Goal: Task Accomplishment & Management: Use online tool/utility

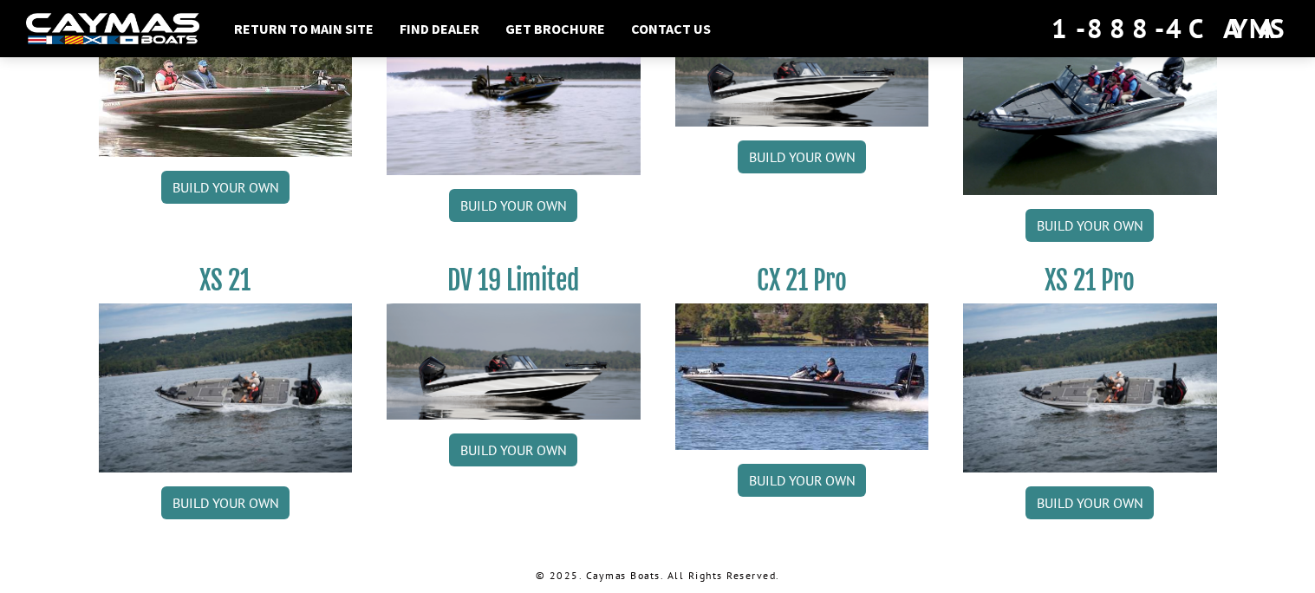
scroll to position [2171, 0]
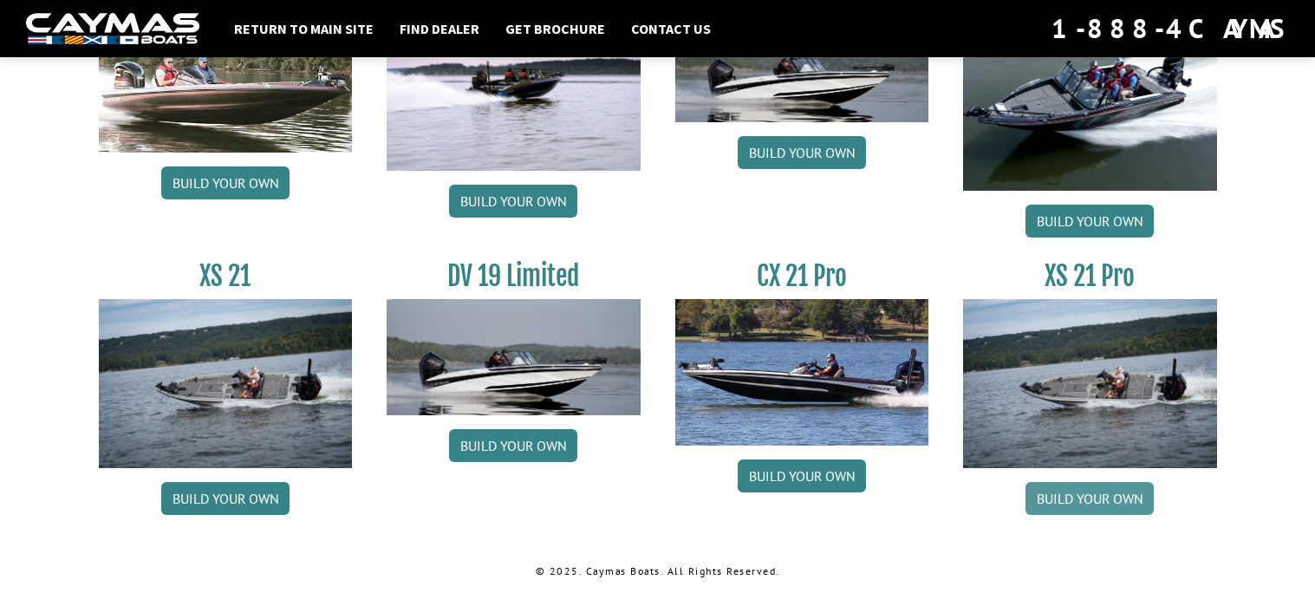
click at [1079, 495] on link "Build your own" at bounding box center [1090, 498] width 128 height 33
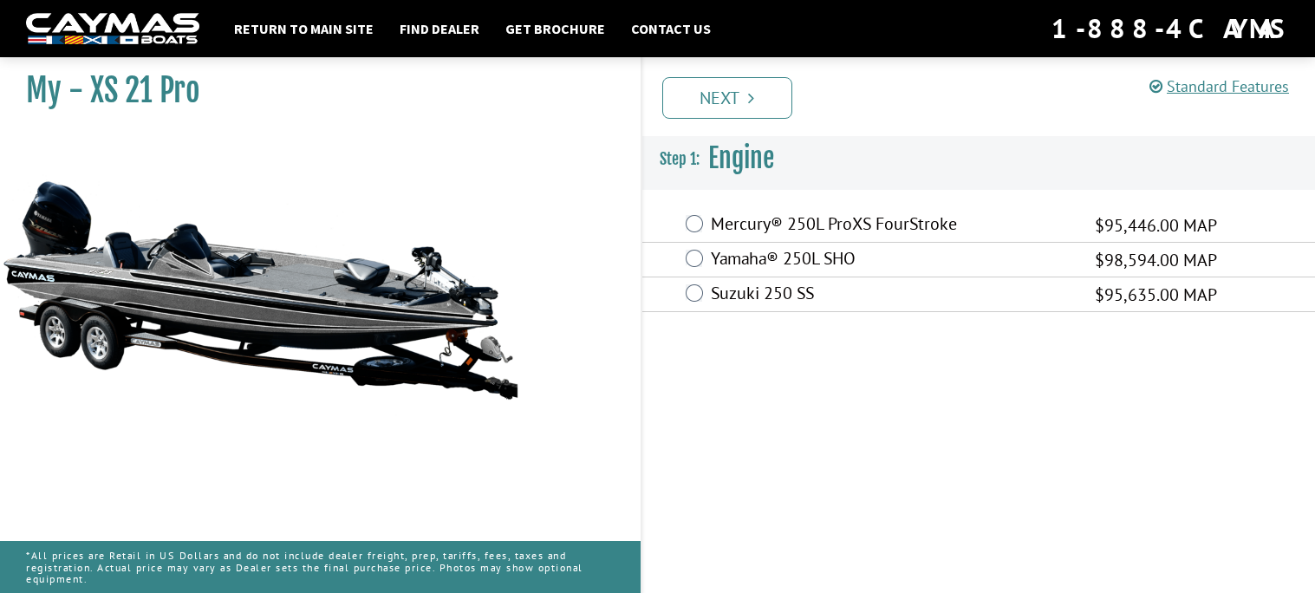
click at [705, 223] on div "Mercury® 250L ProXS FourStroke $95,446.00 MAP" at bounding box center [980, 225] width 674 height 35
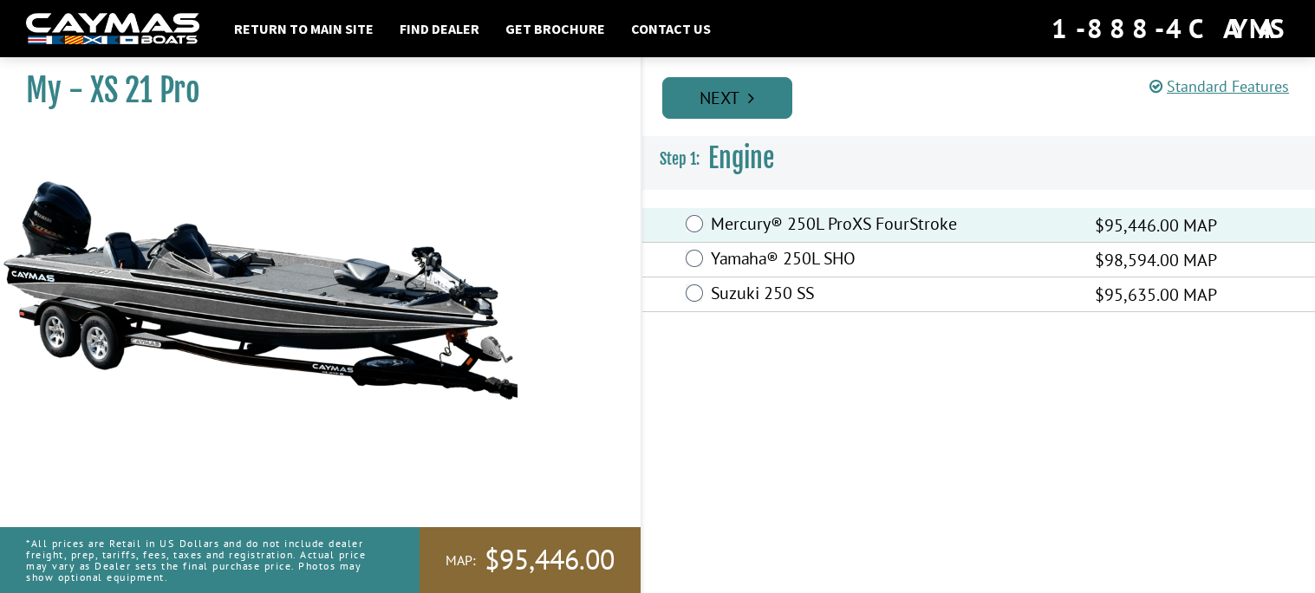
click at [753, 107] on link "Next" at bounding box center [727, 98] width 130 height 42
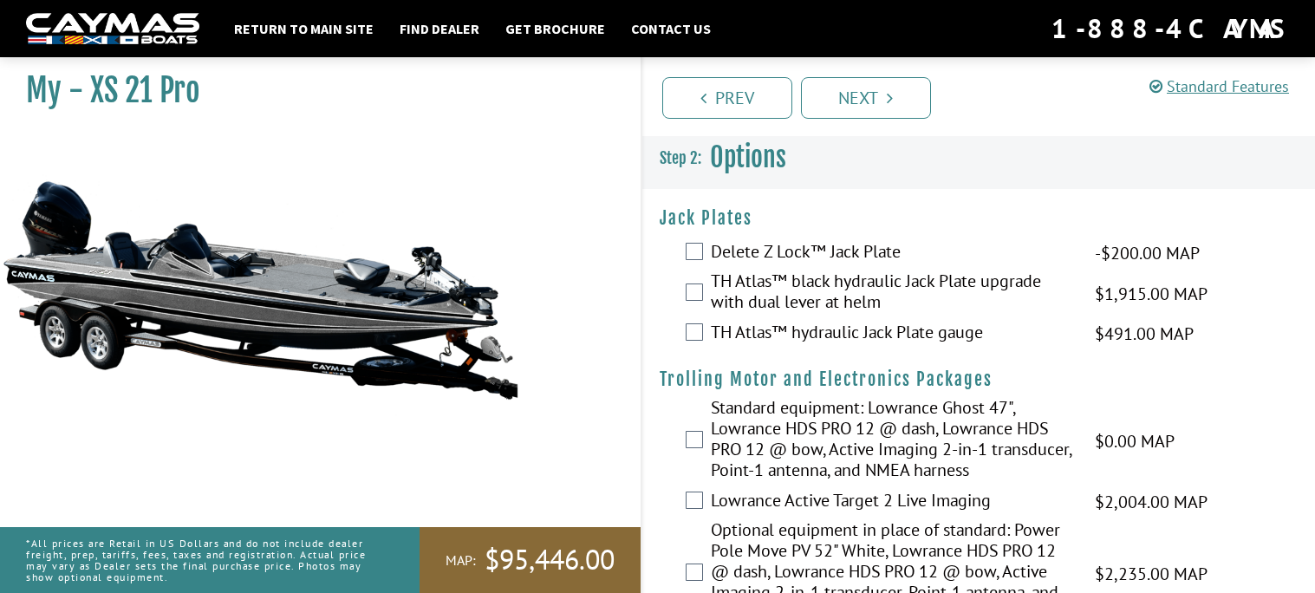
click at [706, 260] on div "Delete Z Lock™ Jack Plate -$200.00 MAP -$200.00 MSRP" at bounding box center [980, 253] width 674 height 35
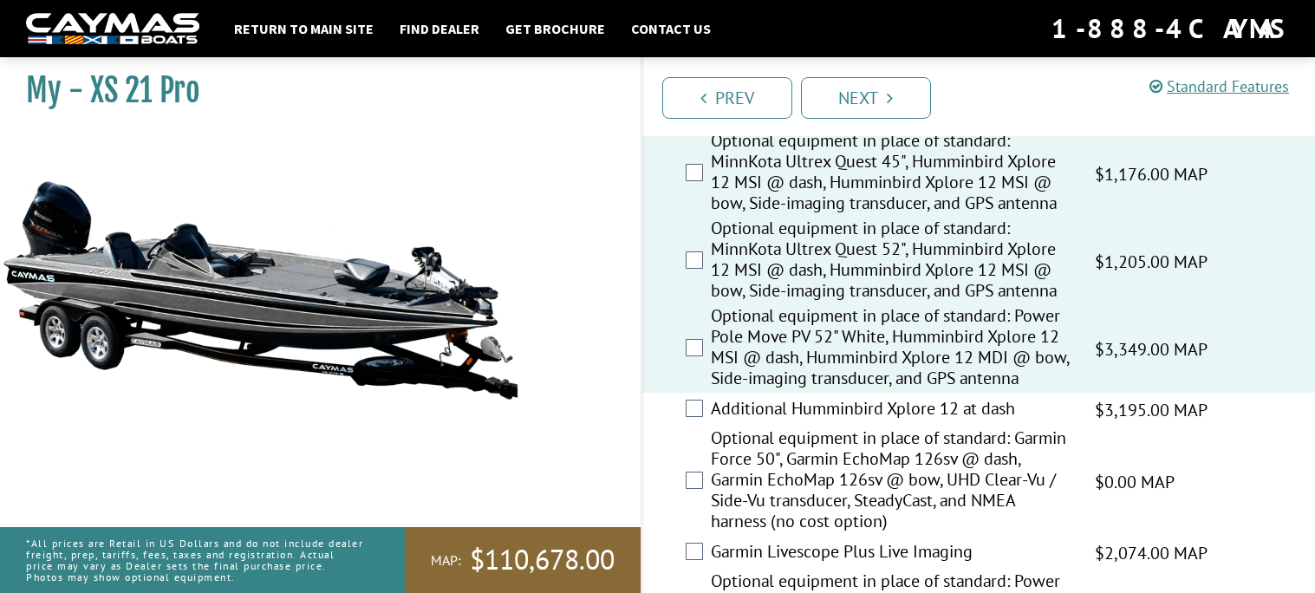
scroll to position [534, 0]
click at [696, 426] on div "Optional equipment in place of standard: Garmin Force 50", Garmin EchoMap 126sv…" at bounding box center [980, 480] width 674 height 108
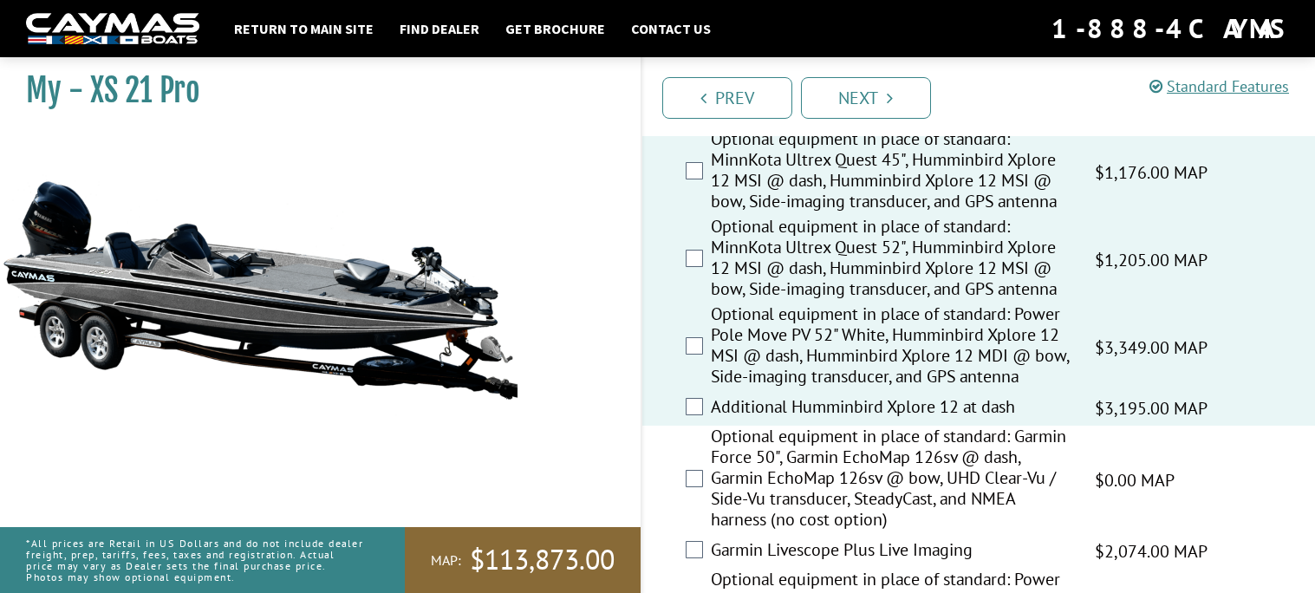
click at [693, 465] on div "Optional equipment in place of standard: Garmin Force 50", Garmin EchoMap 126sv…" at bounding box center [980, 480] width 674 height 108
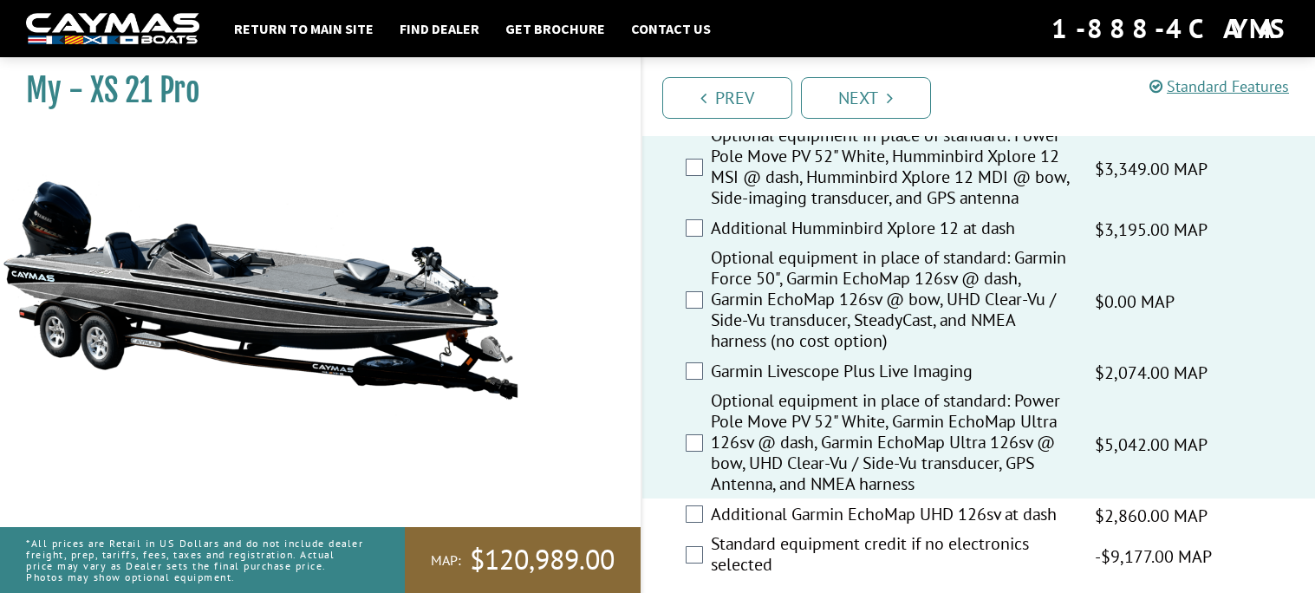
scroll to position [717, 0]
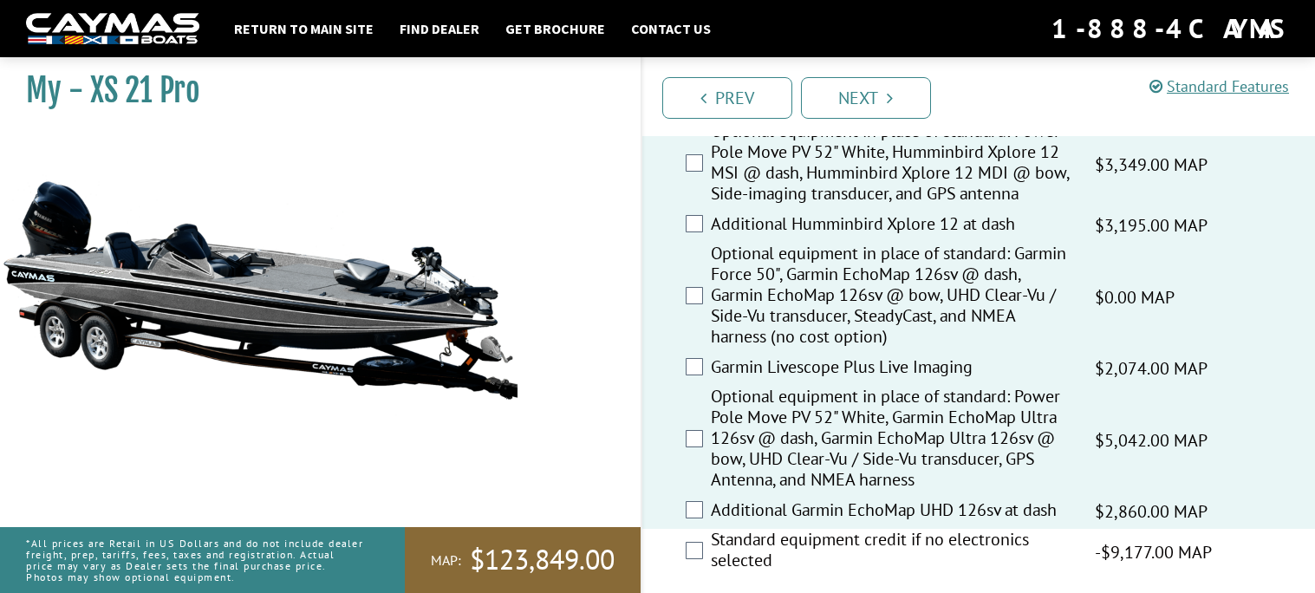
click at [693, 538] on div "Standard equipment credit if no electronics selected -$9,177.00 MAP -$9,177.00 …" at bounding box center [980, 552] width 674 height 46
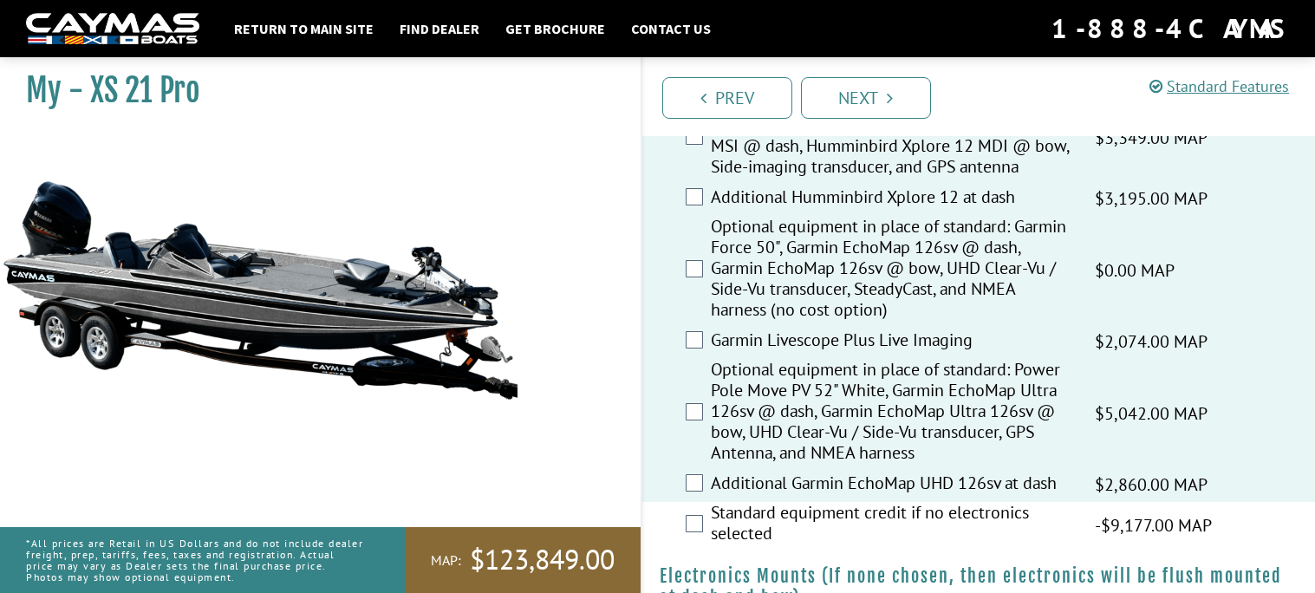
scroll to position [754, 0]
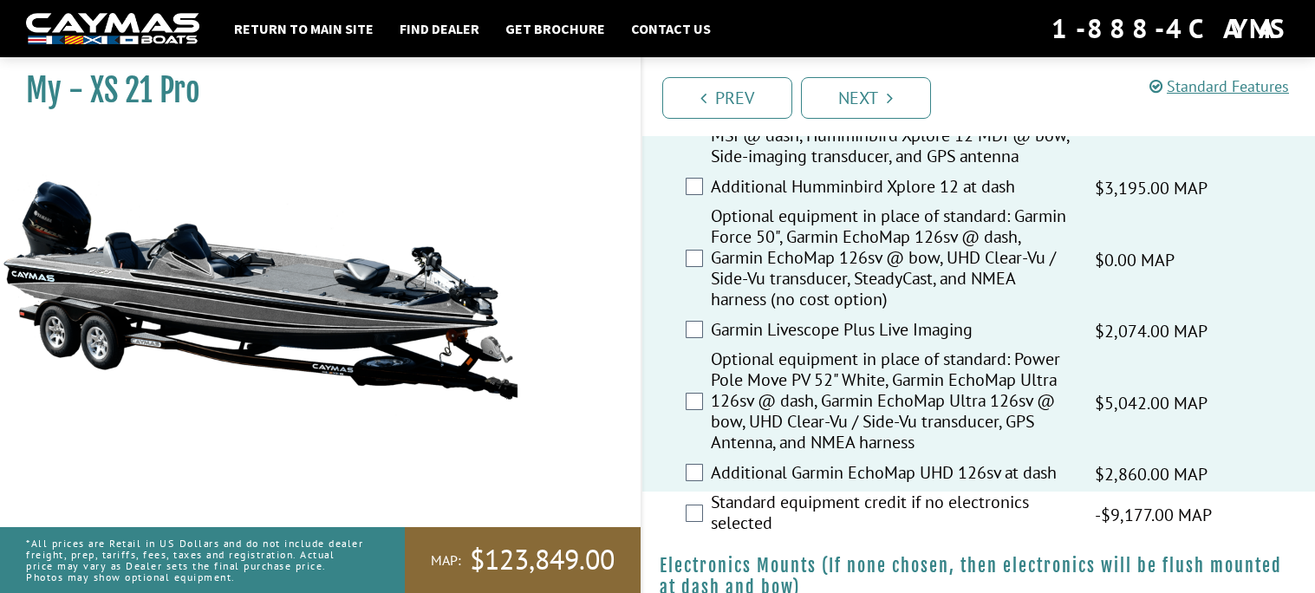
click at [696, 525] on div "Standard equipment credit if no electronics selected -$9,177.00 MAP -$9,177.00 …" at bounding box center [980, 515] width 674 height 46
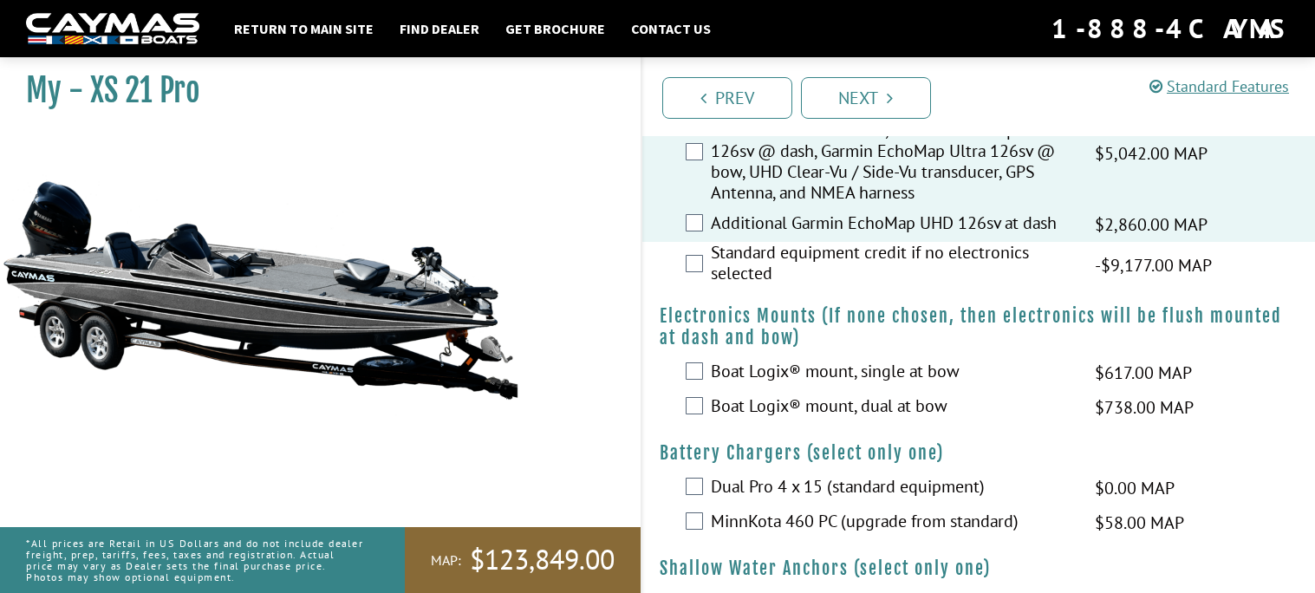
scroll to position [1005, 0]
click at [706, 376] on div "Boat Logix® mount, single at bow $617.00 MAP $729.00 MSRP" at bounding box center [980, 372] width 674 height 35
click at [702, 406] on div "Boat Logix® mount, dual at bow $738.00 MAP $872.00 MSRP" at bounding box center [980, 406] width 674 height 35
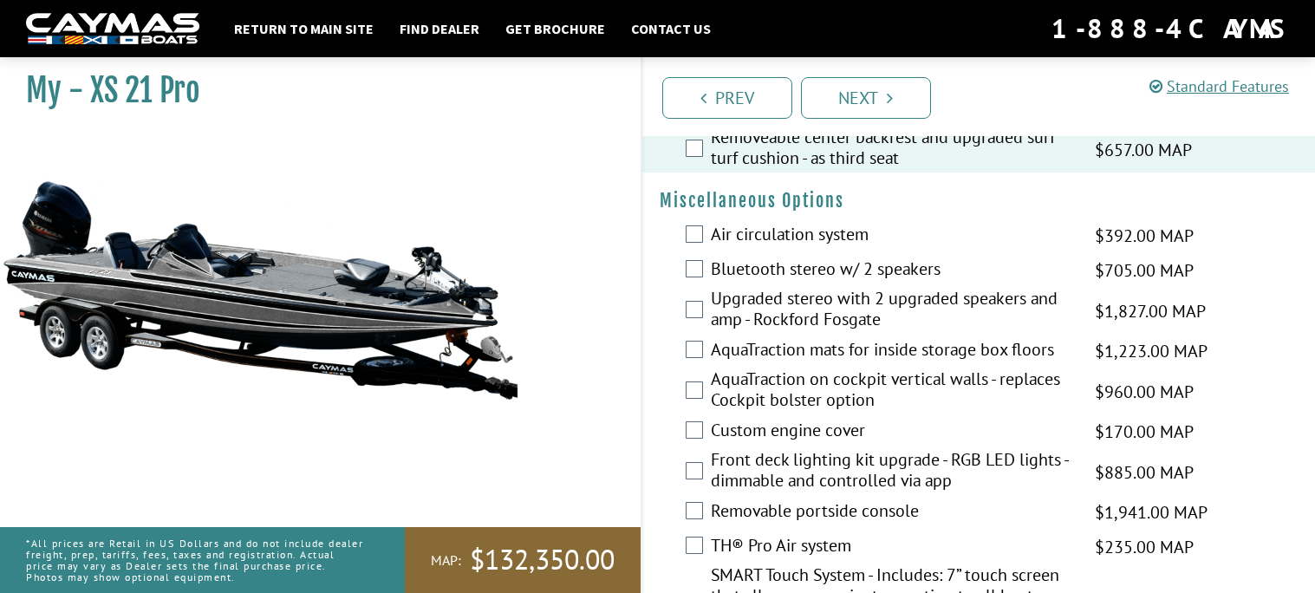
scroll to position [1792, 0]
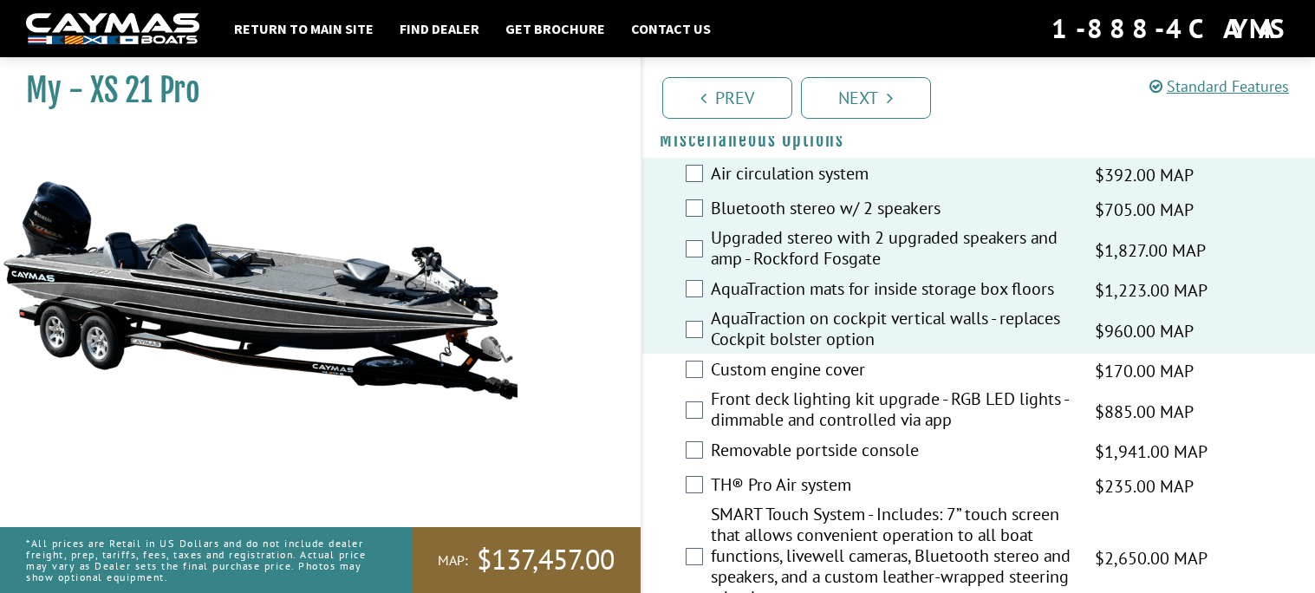
click at [693, 379] on div "Custom engine cover $170.00 MAP $201.00 MSRP" at bounding box center [980, 371] width 674 height 35
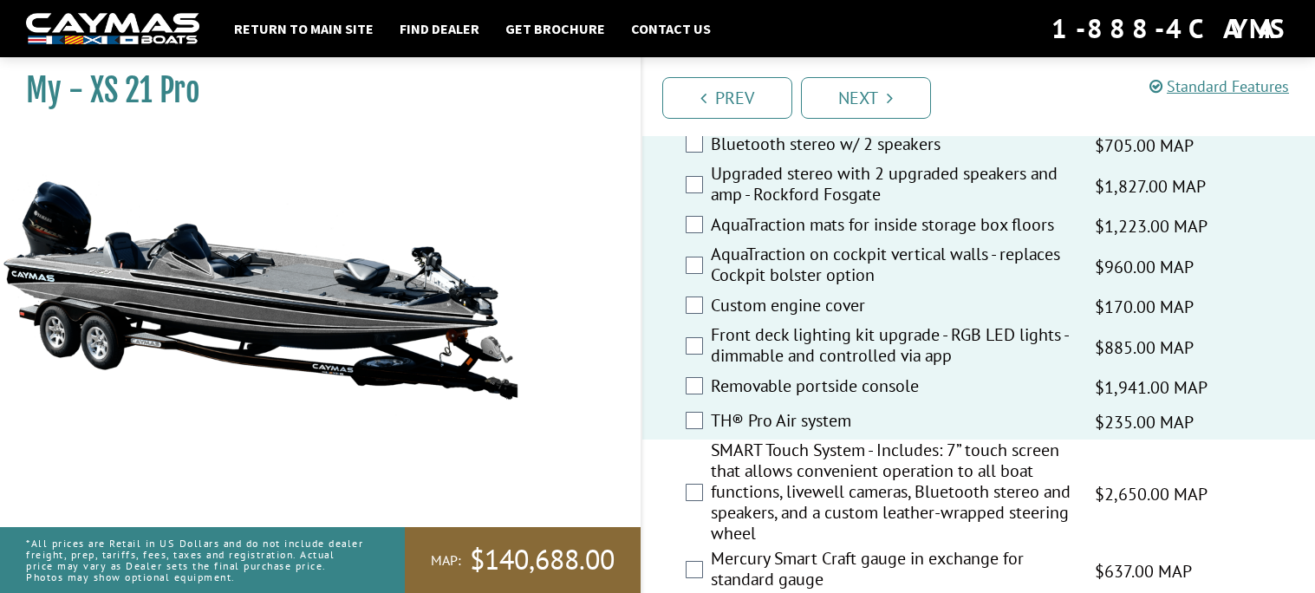
scroll to position [1915, 0]
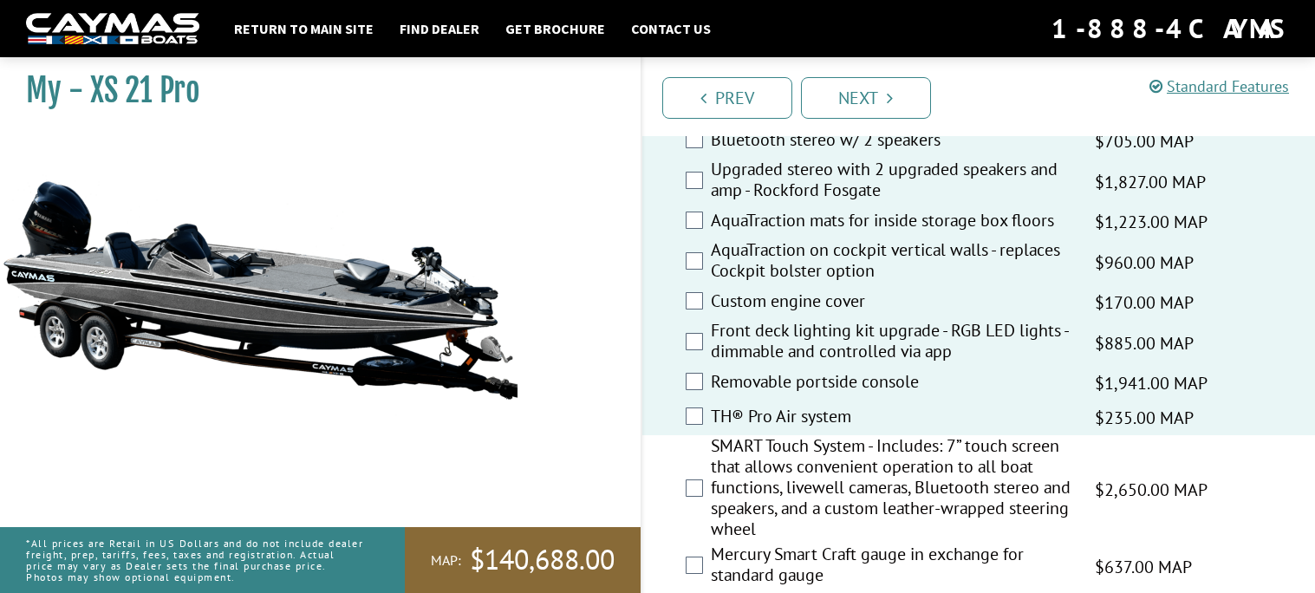
click at [693, 472] on div "SMART Touch System - Includes: 7” touch screen that allows convenient operation…" at bounding box center [980, 489] width 674 height 108
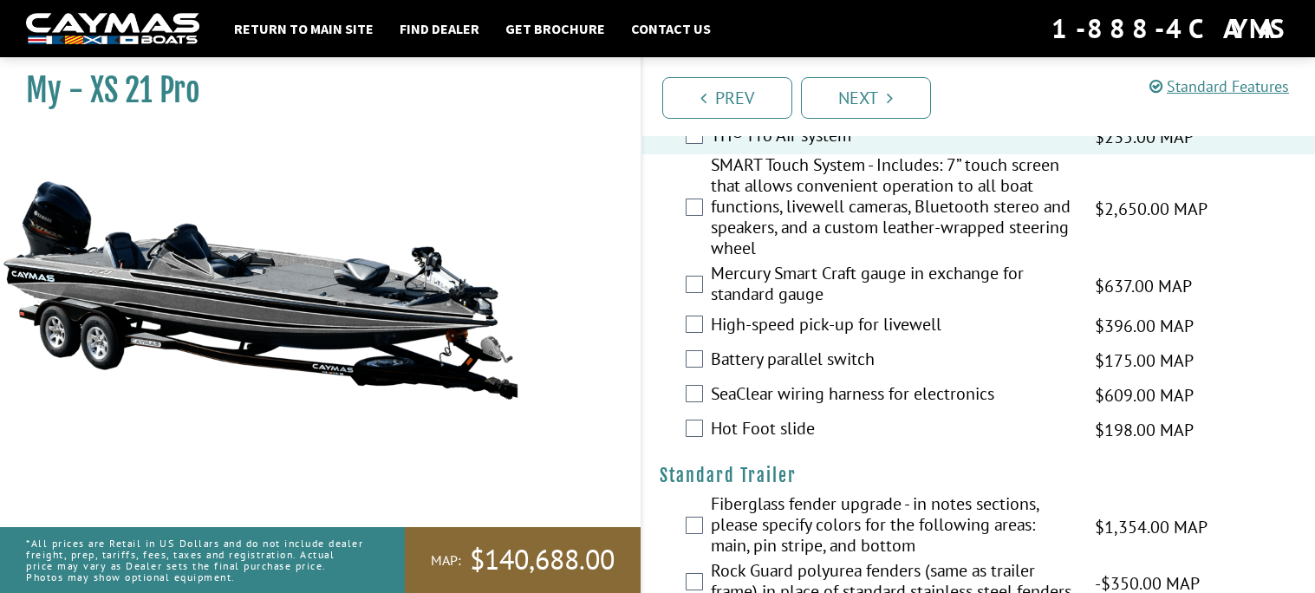
scroll to position [2198, 0]
click at [698, 212] on div "SMART Touch System - Includes: 7” touch screen that allows convenient operation…" at bounding box center [980, 207] width 674 height 108
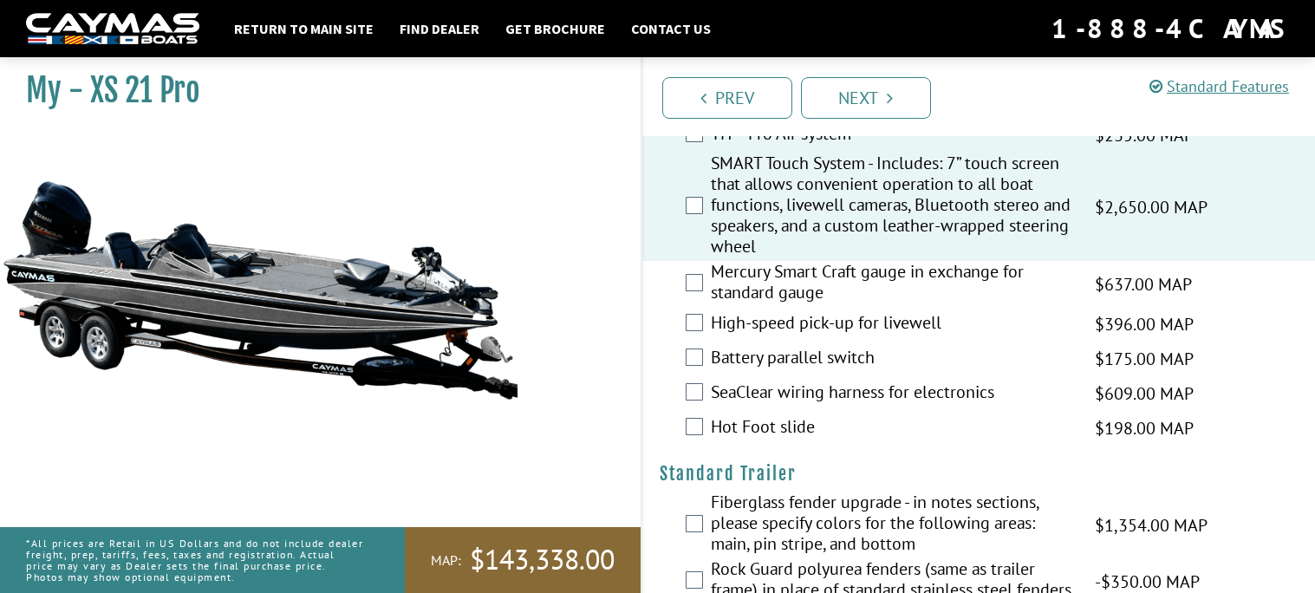
click at [697, 287] on div "Mercury Smart Craft gauge in exchange for standard gauge $637.00 MAP $752.00 MS…" at bounding box center [980, 284] width 674 height 46
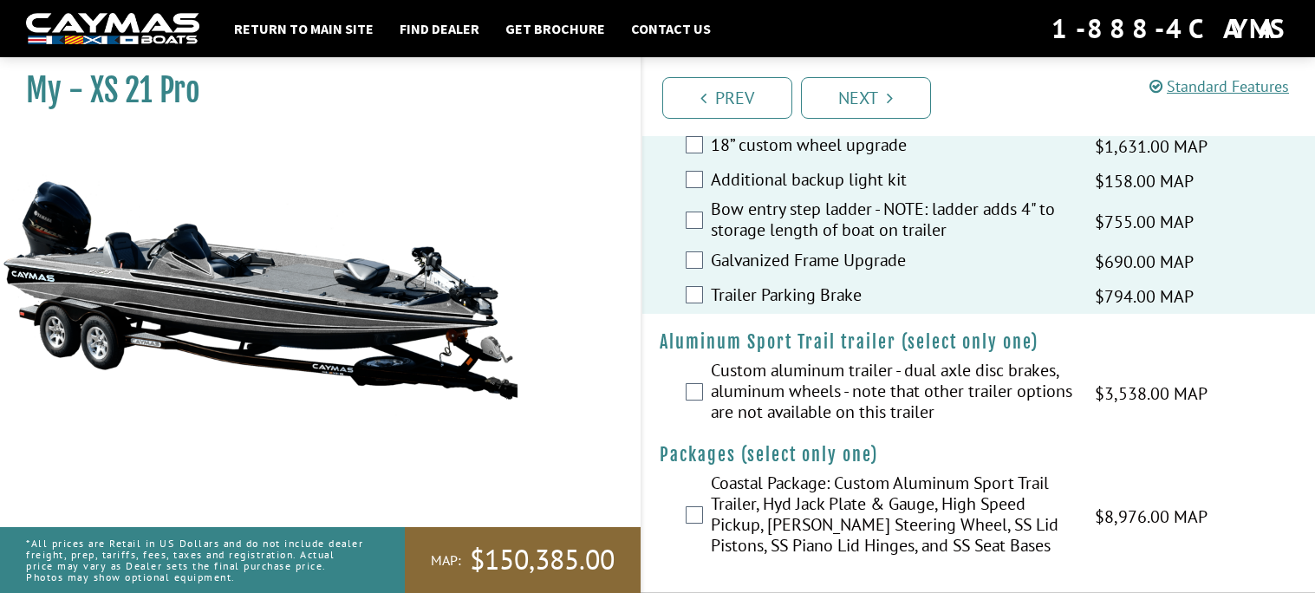
scroll to position [2688, 0]
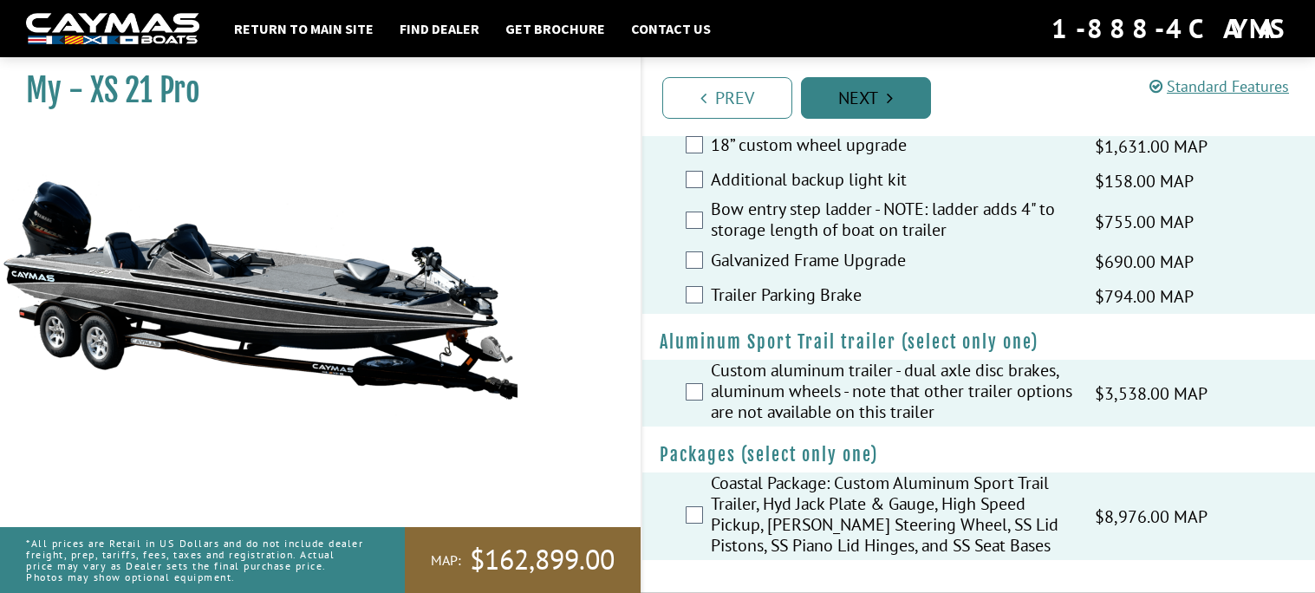
click at [847, 80] on link "Next" at bounding box center [866, 98] width 130 height 42
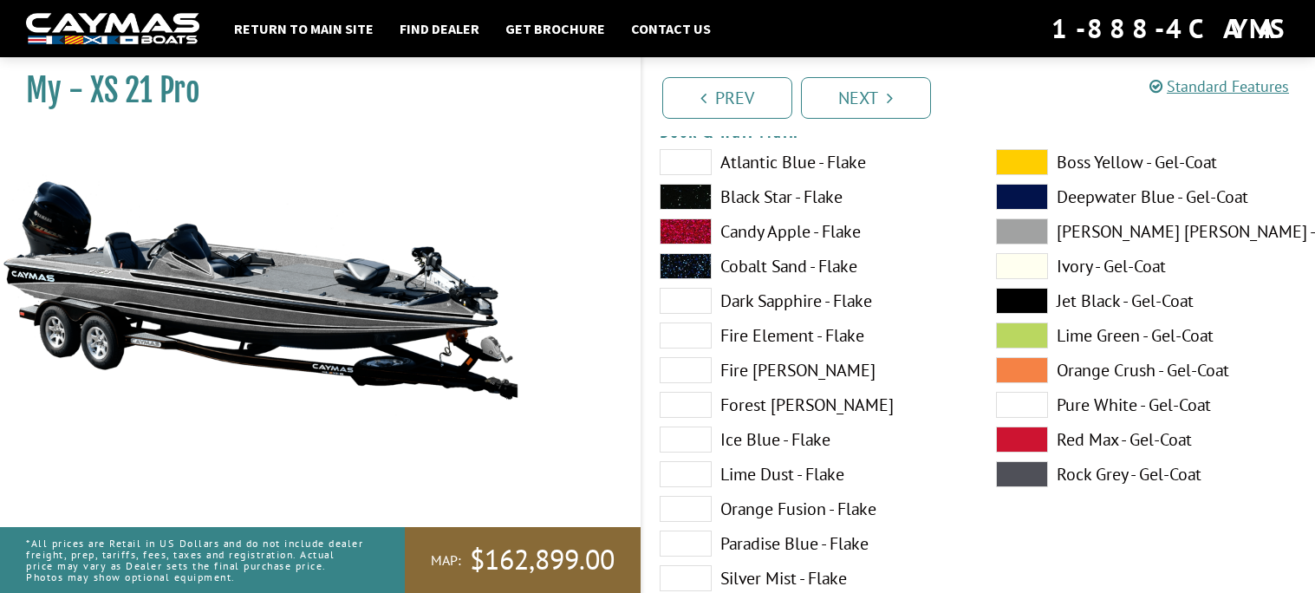
scroll to position [90, 0]
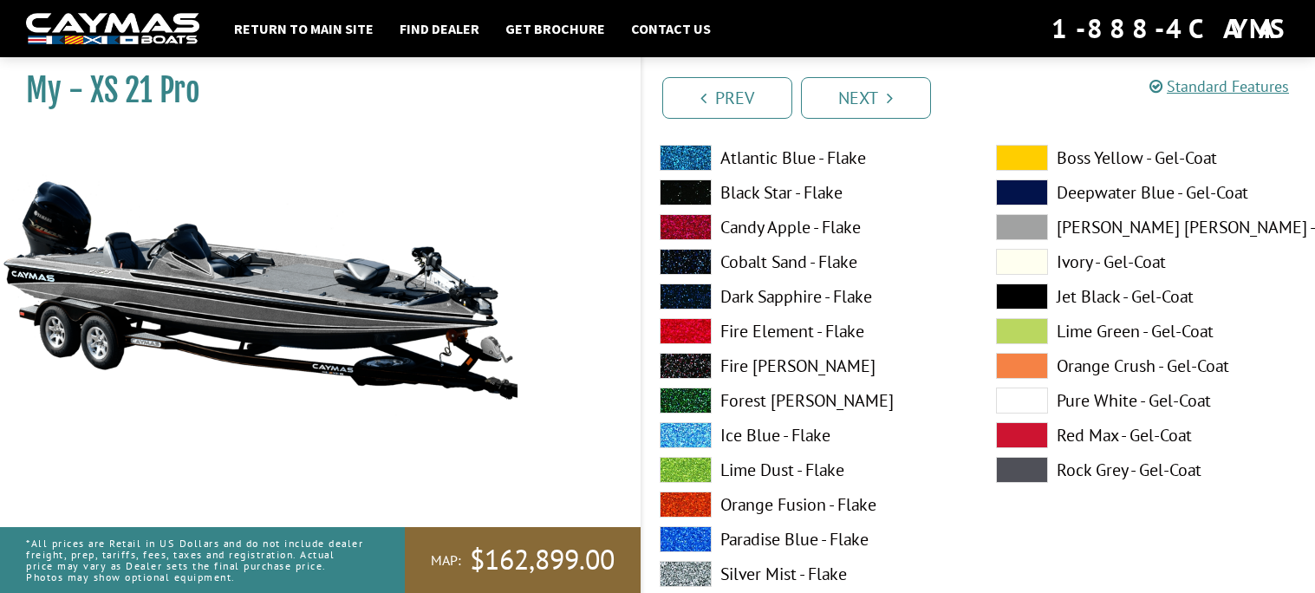
click at [787, 263] on label "Cobalt Sand - Flake" at bounding box center [811, 262] width 302 height 26
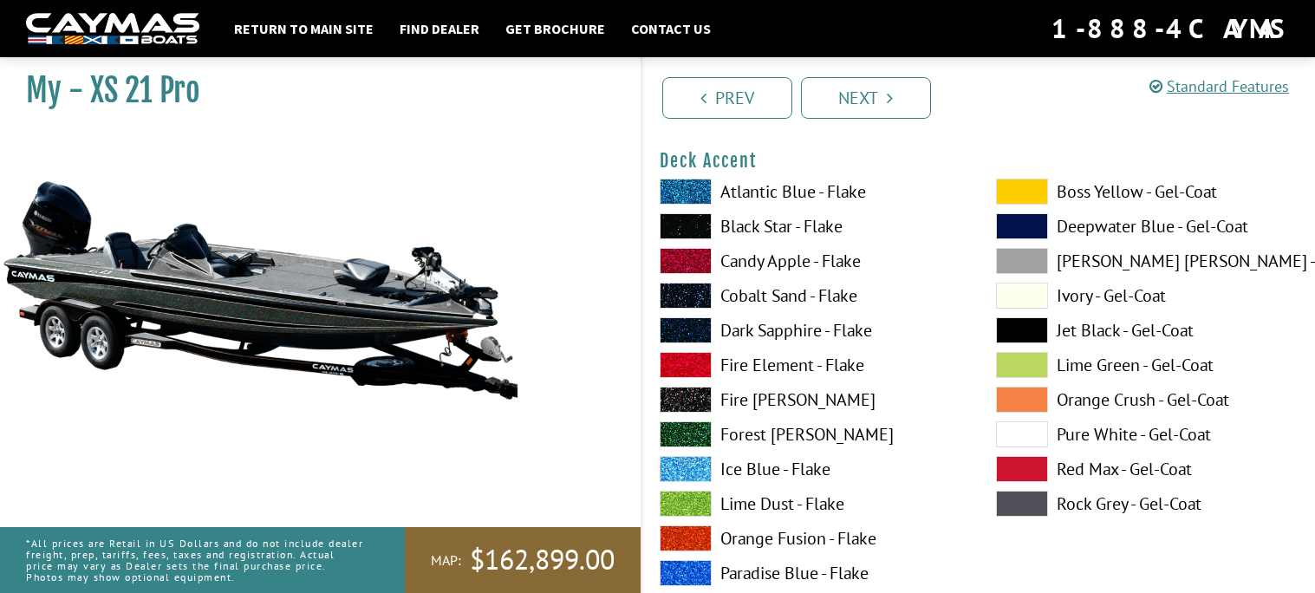
scroll to position [774, 0]
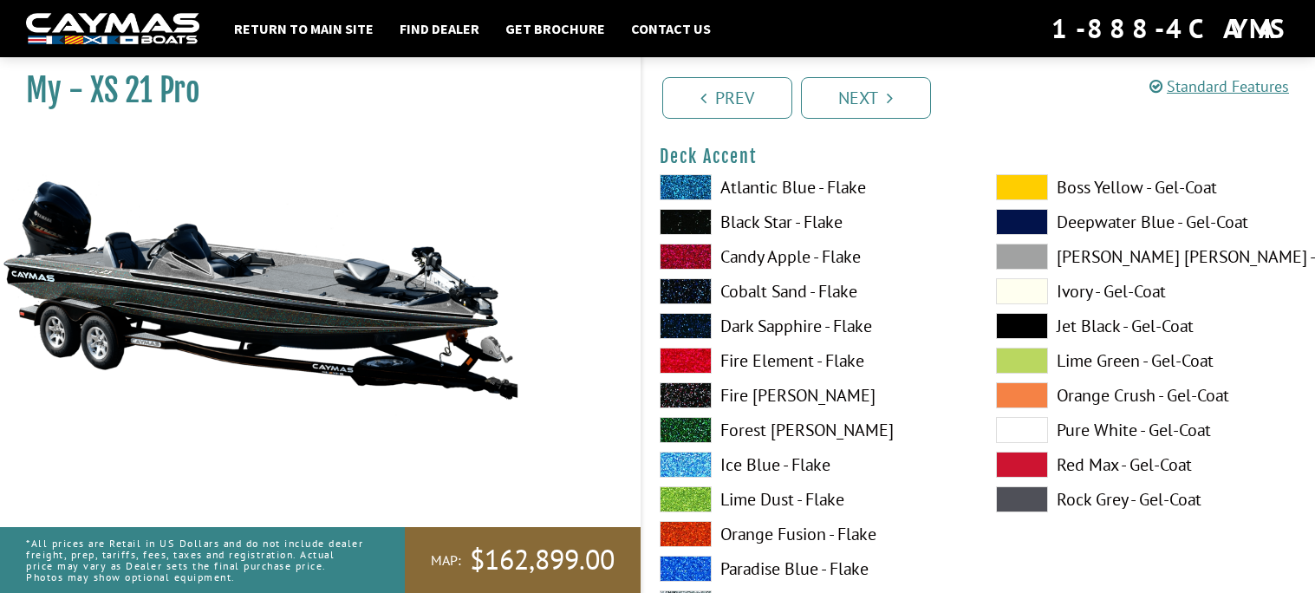
click at [825, 224] on label "Black Star - Flake" at bounding box center [811, 222] width 302 height 26
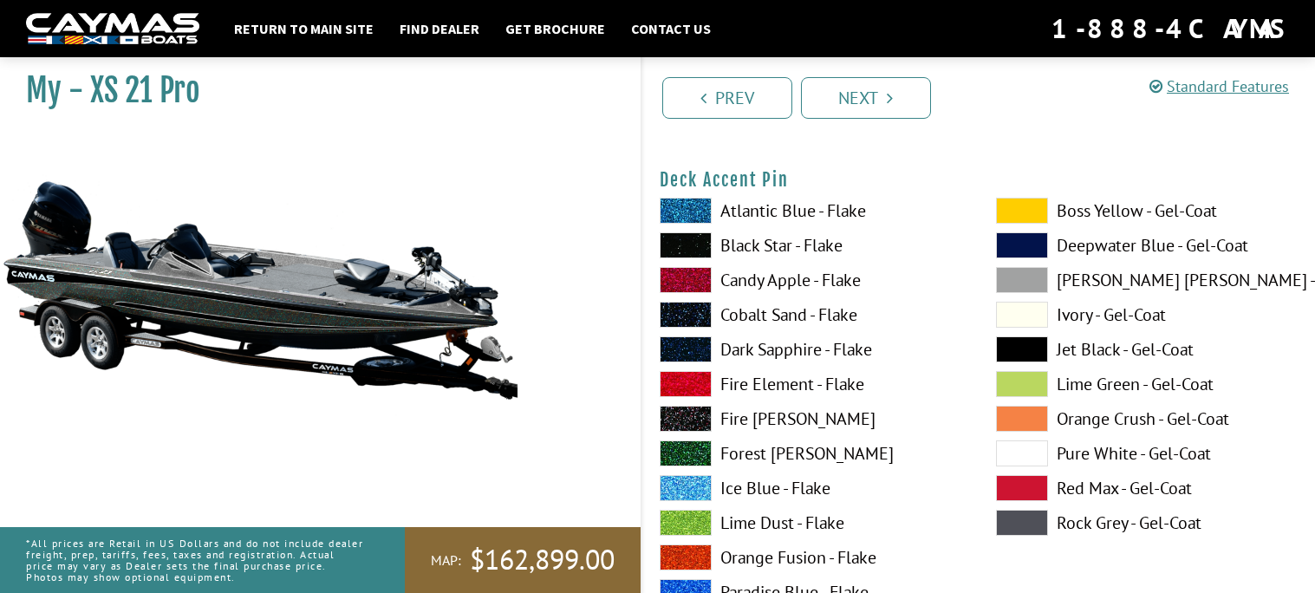
scroll to position [1465, 0]
click at [806, 218] on label "Atlantic Blue - Flake" at bounding box center [811, 210] width 302 height 26
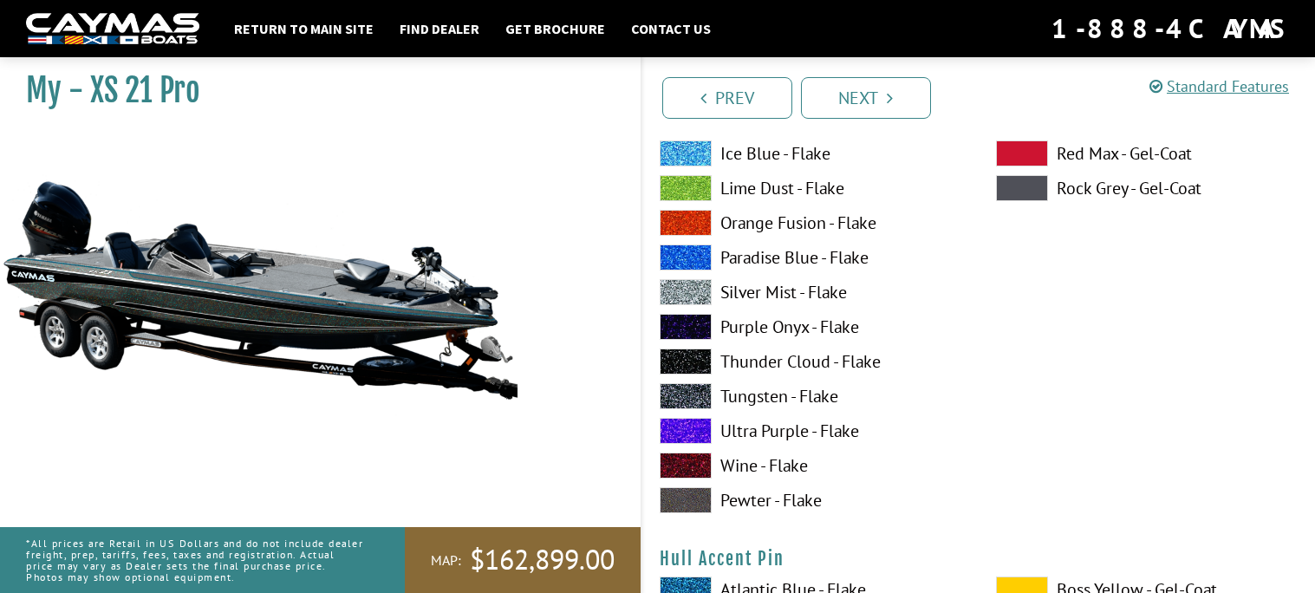
scroll to position [6833, 0]
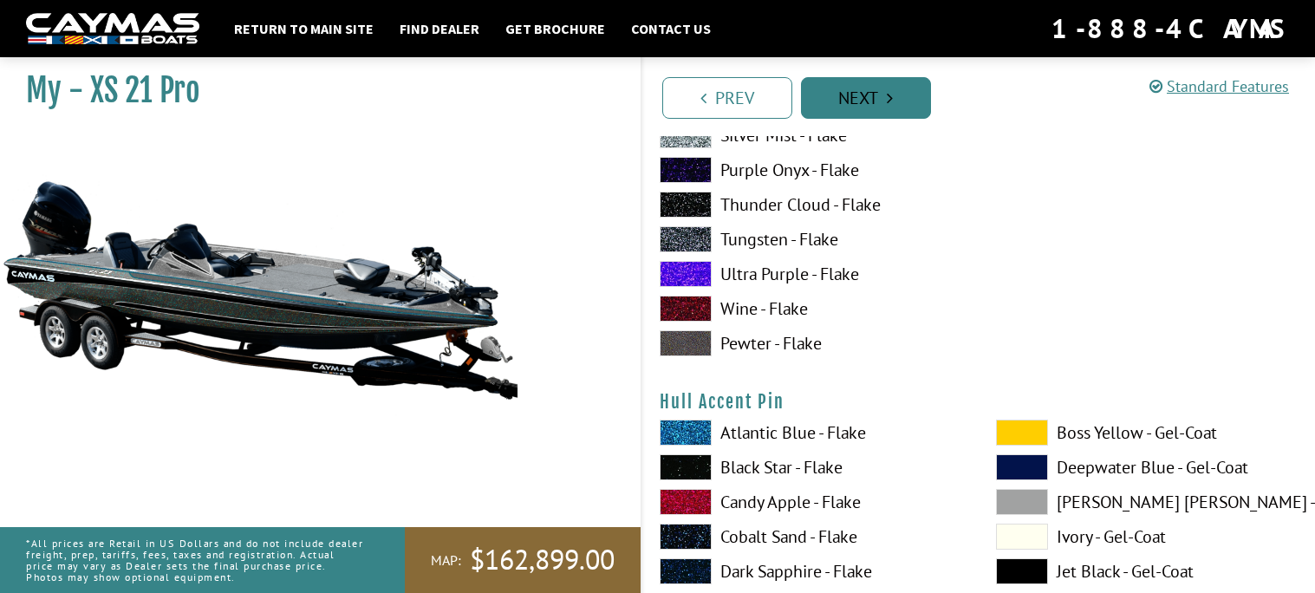
click at [871, 90] on link "Next" at bounding box center [866, 98] width 130 height 42
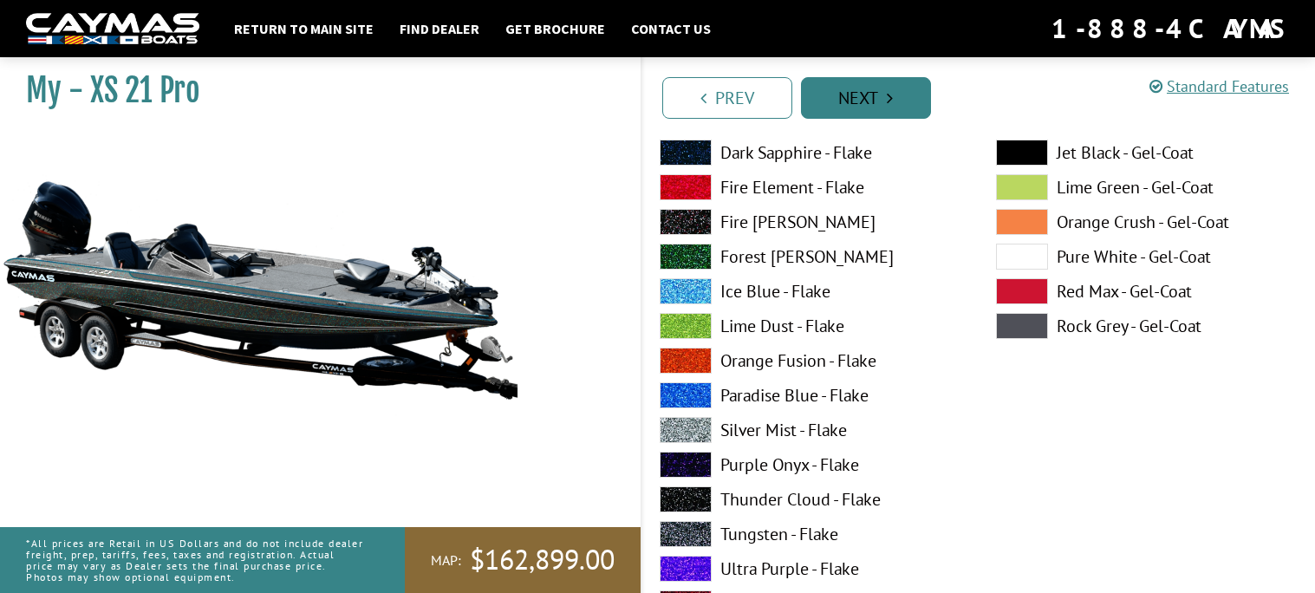
scroll to position [2200, 0]
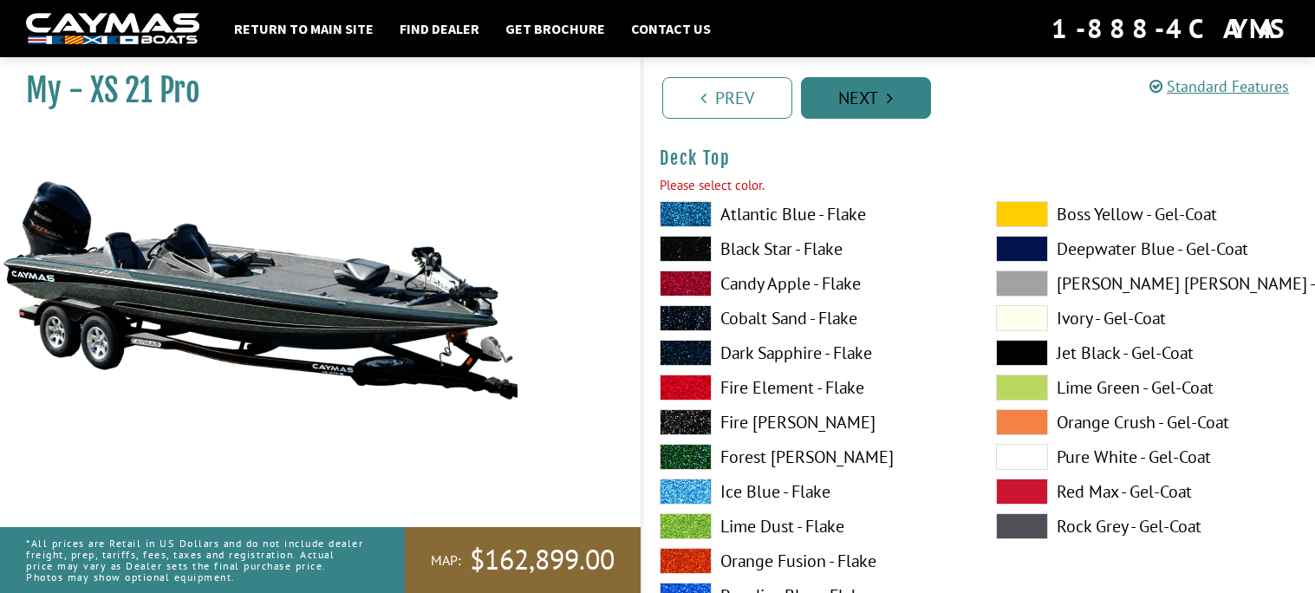
click at [871, 90] on link "Next" at bounding box center [866, 98] width 130 height 42
click at [809, 212] on label "Atlantic Blue - Flake" at bounding box center [811, 214] width 302 height 26
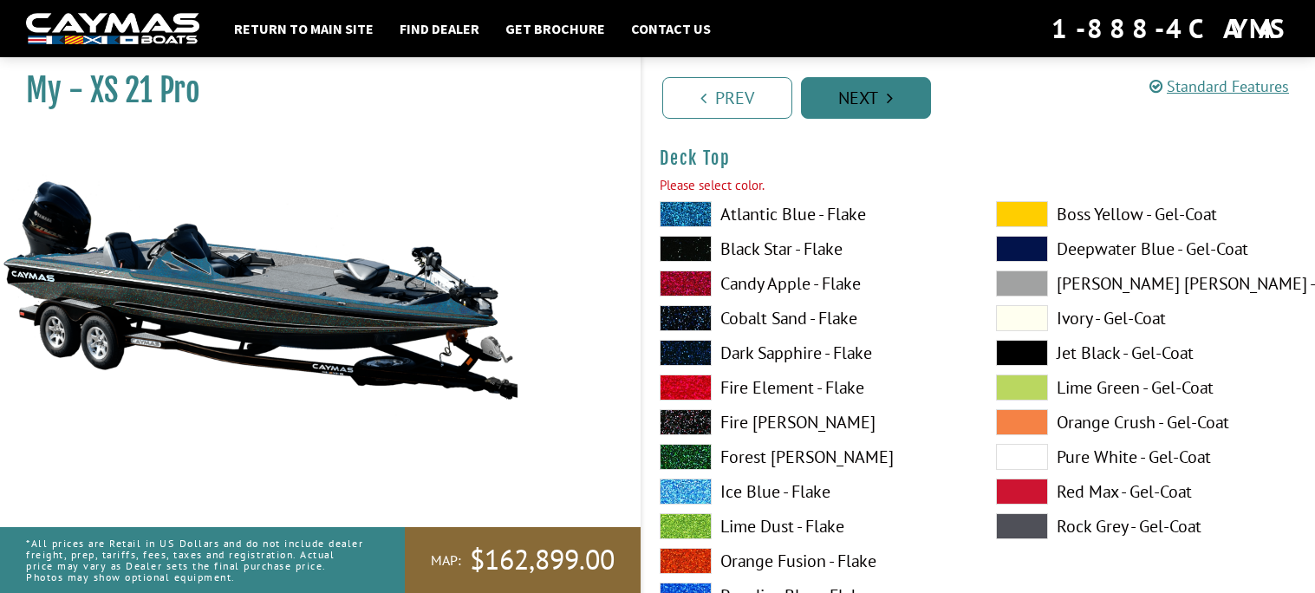
click at [862, 79] on link "Next" at bounding box center [866, 98] width 130 height 42
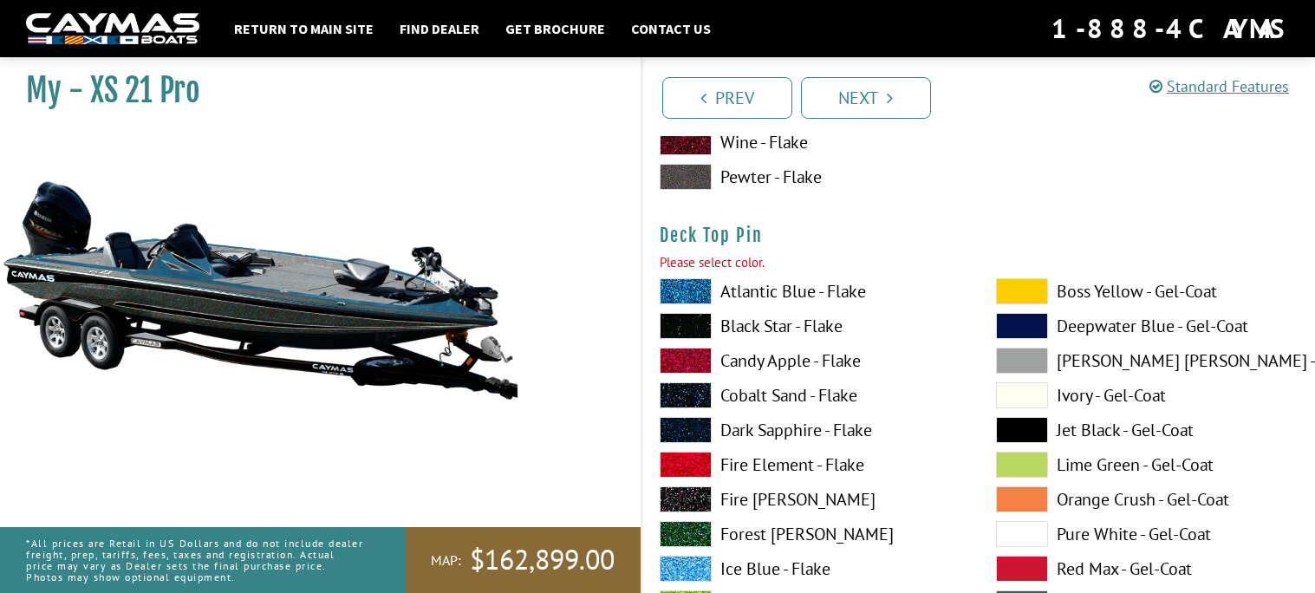
scroll to position [2913, 0]
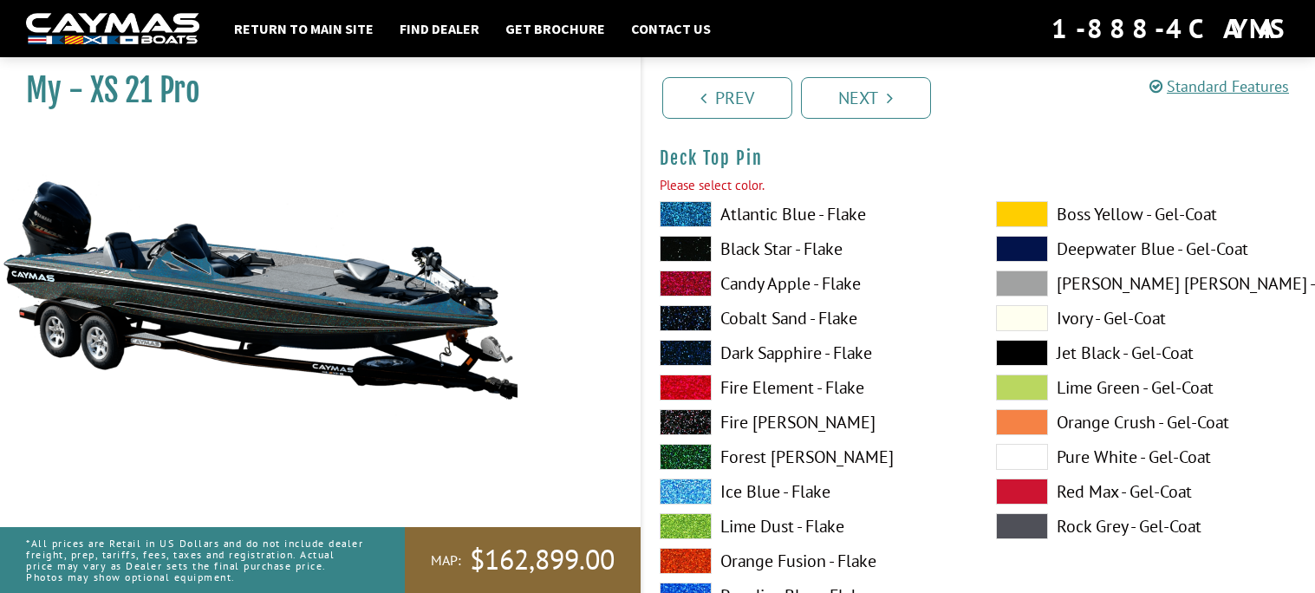
click at [819, 214] on label "Atlantic Blue - Flake" at bounding box center [811, 214] width 302 height 26
click at [858, 97] on link "Next" at bounding box center [866, 98] width 130 height 42
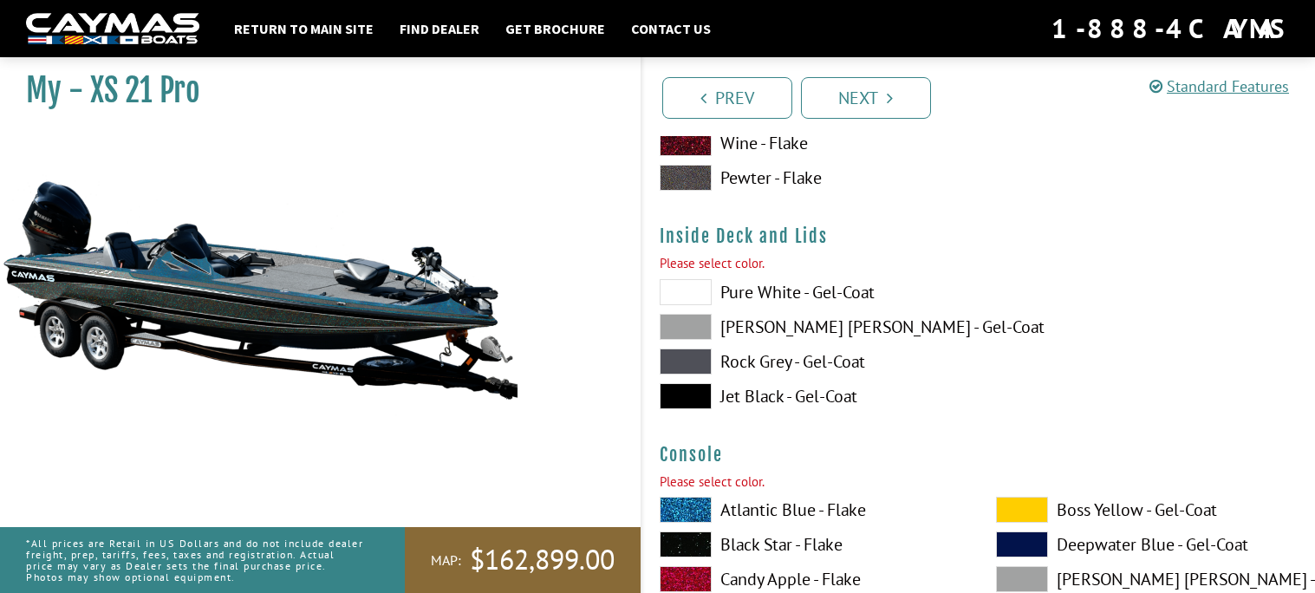
scroll to position [3626, 0]
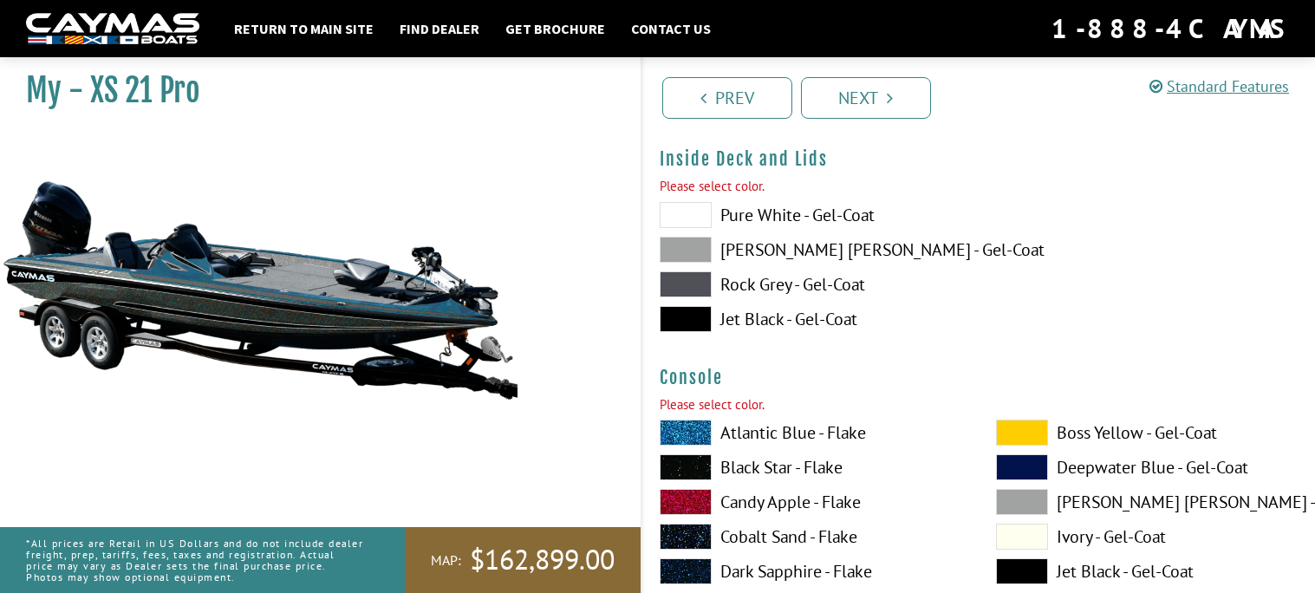
click at [829, 217] on label "Pure White - Gel-Coat" at bounding box center [811, 215] width 302 height 26
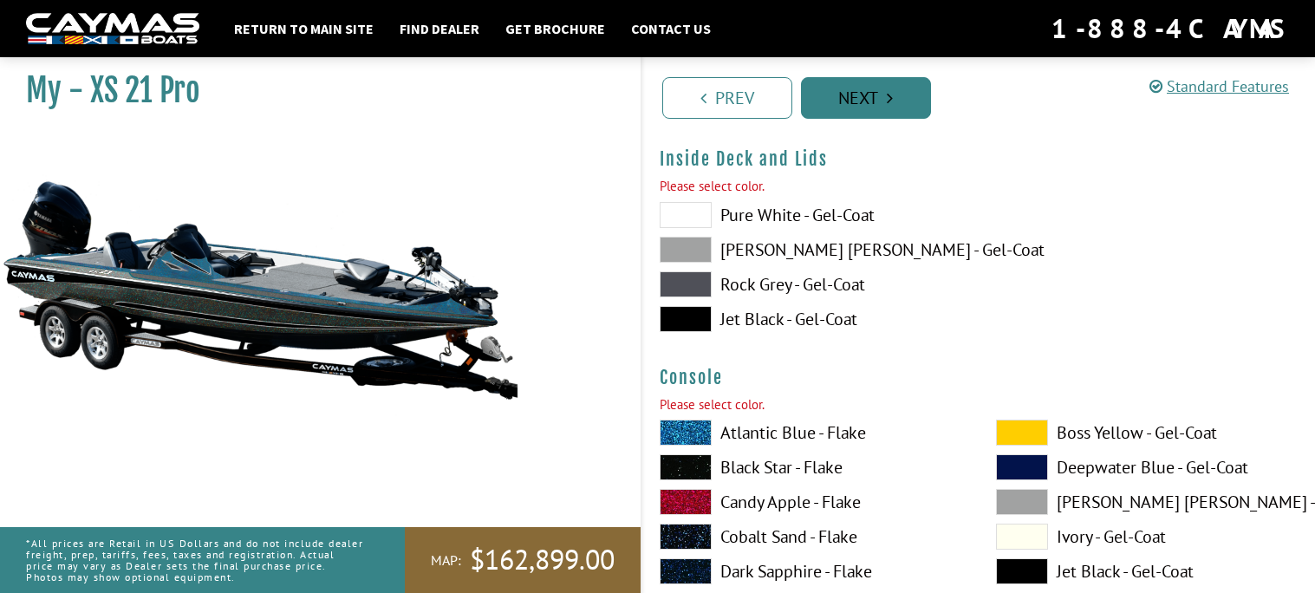
click at [853, 101] on link "Next" at bounding box center [866, 98] width 130 height 42
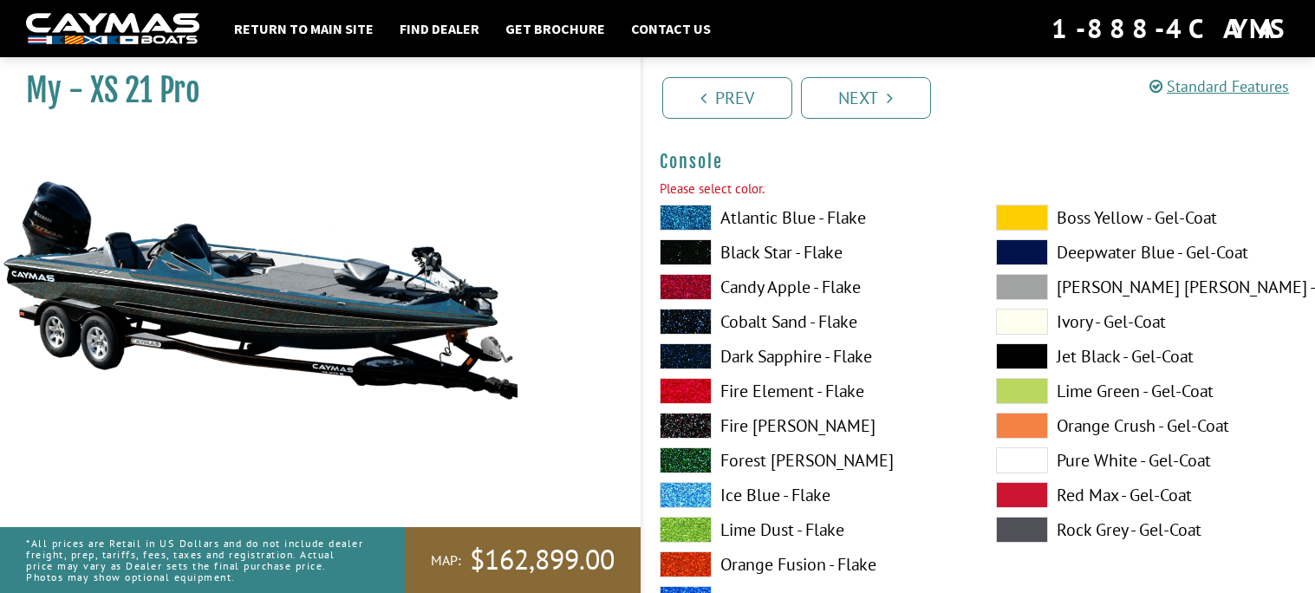
scroll to position [3819, 0]
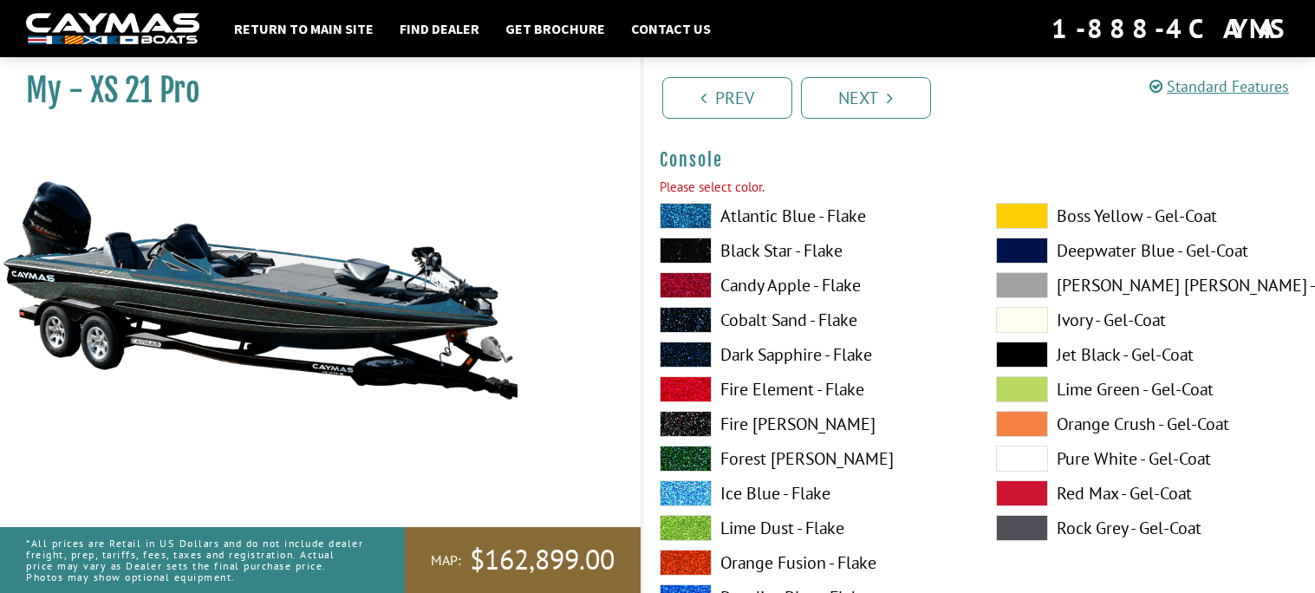
click at [833, 218] on label "Atlantic Blue - Flake" at bounding box center [811, 216] width 302 height 26
click at [851, 108] on link "Next" at bounding box center [866, 98] width 130 height 42
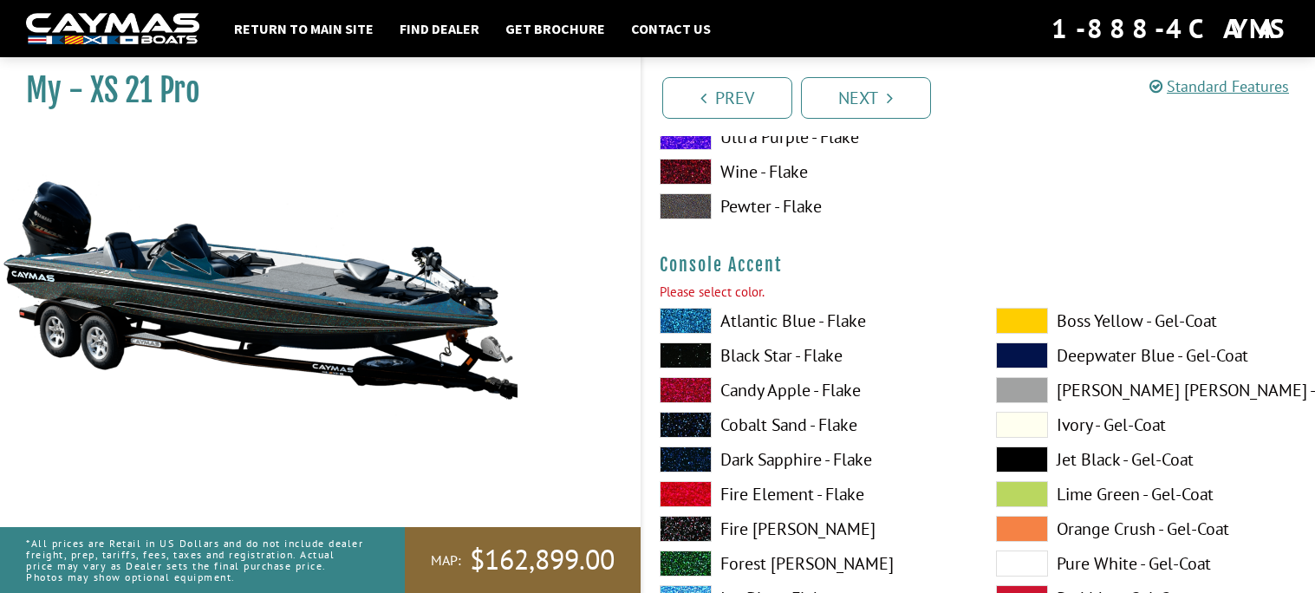
scroll to position [4532, 0]
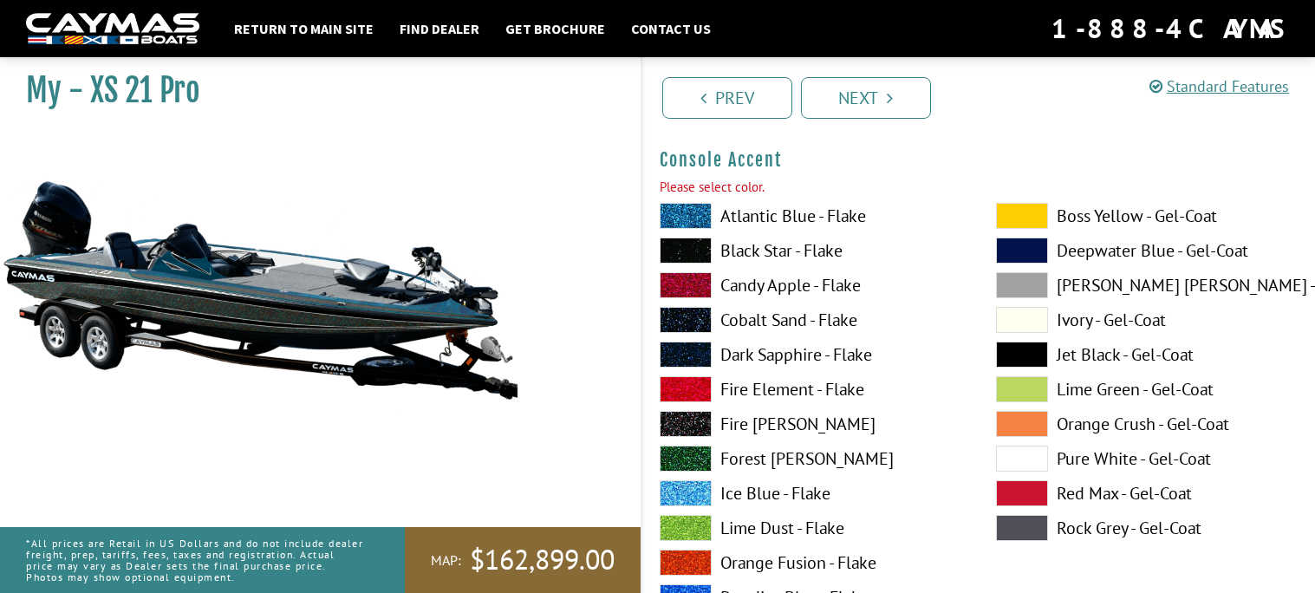
click at [822, 217] on label "Atlantic Blue - Flake" at bounding box center [811, 216] width 302 height 26
click at [852, 96] on link "Next" at bounding box center [866, 98] width 130 height 42
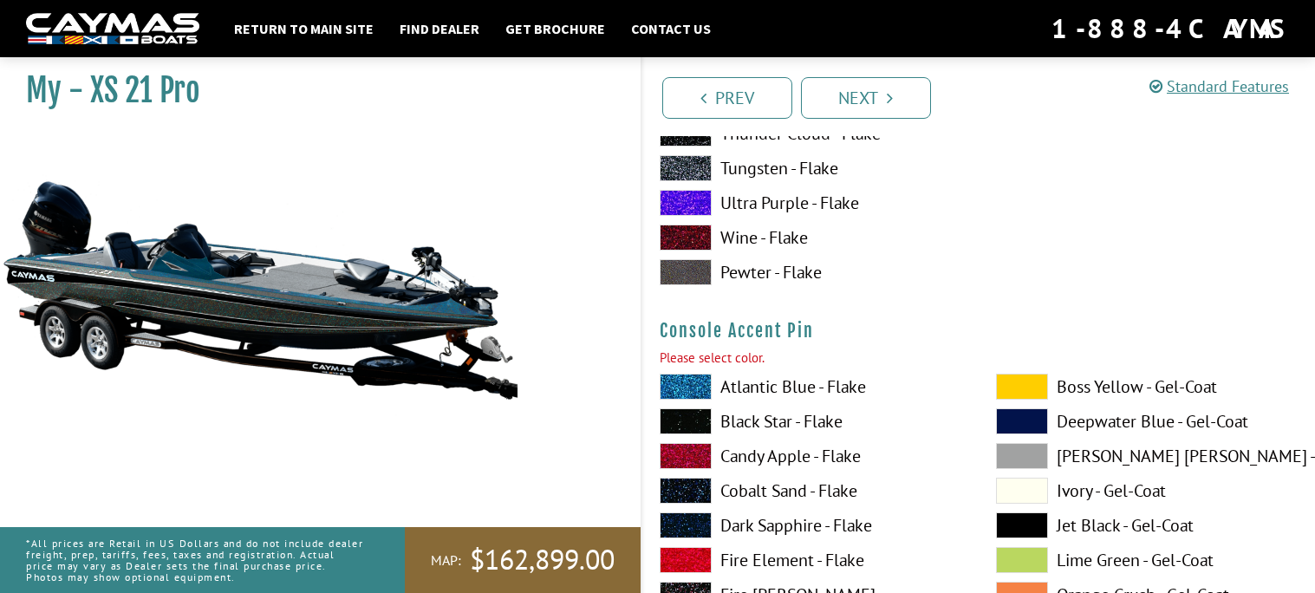
scroll to position [5245, 0]
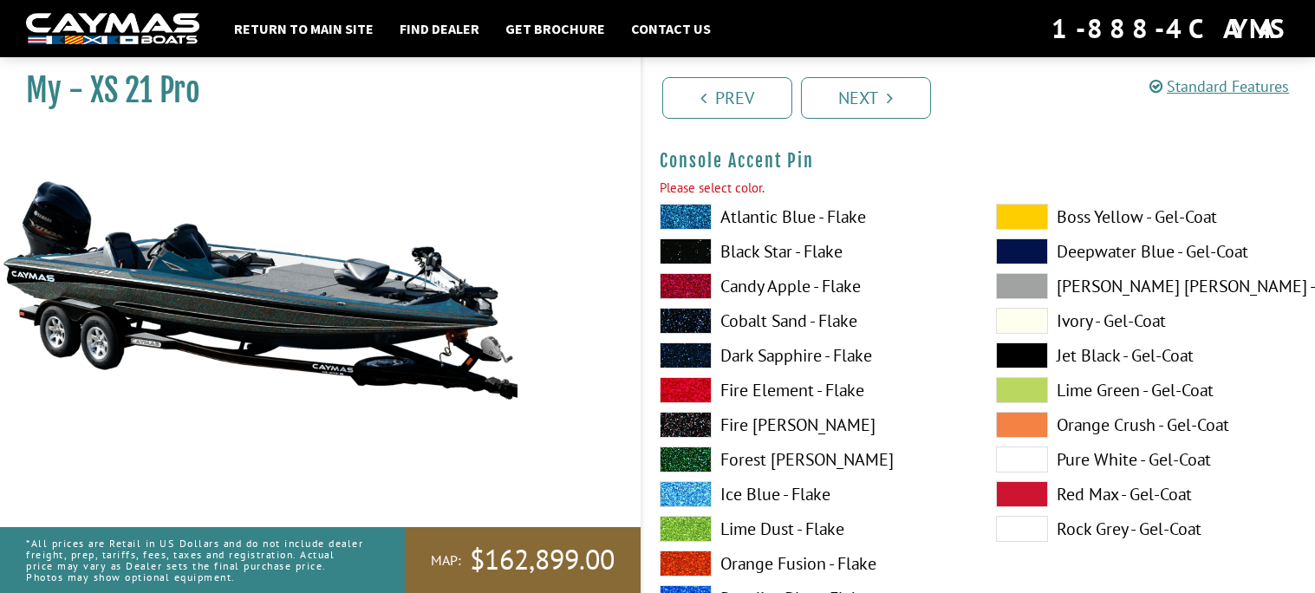
click at [813, 208] on label "Atlantic Blue - Flake" at bounding box center [811, 217] width 302 height 26
click at [844, 83] on link "Next" at bounding box center [866, 98] width 130 height 42
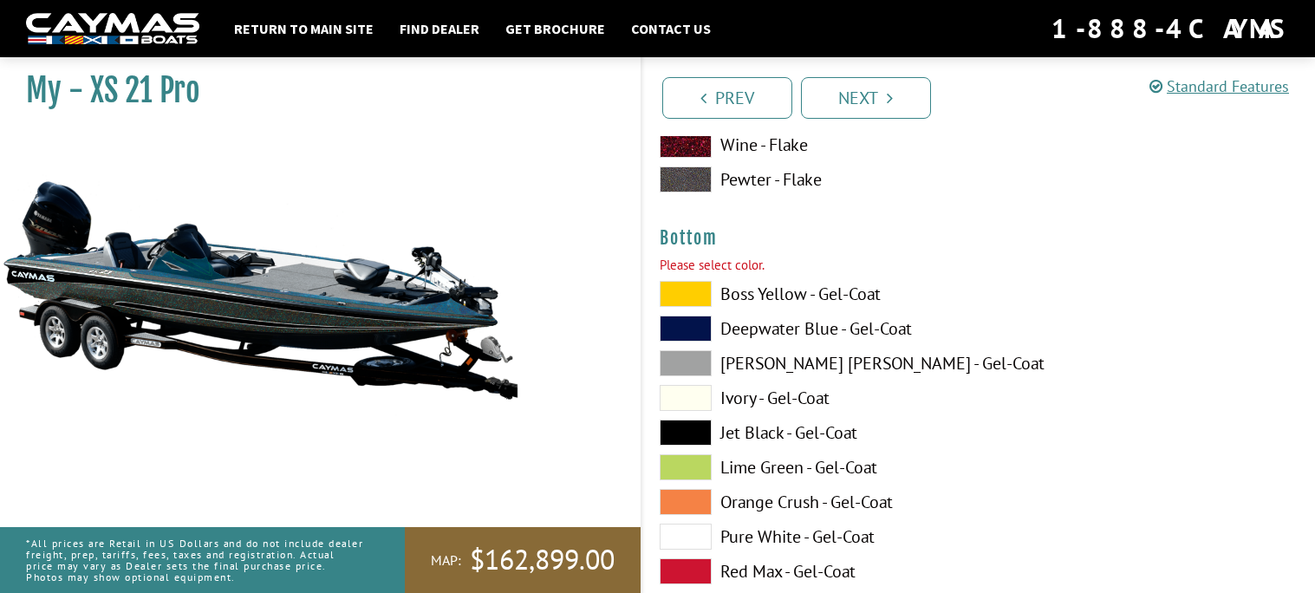
scroll to position [5959, 0]
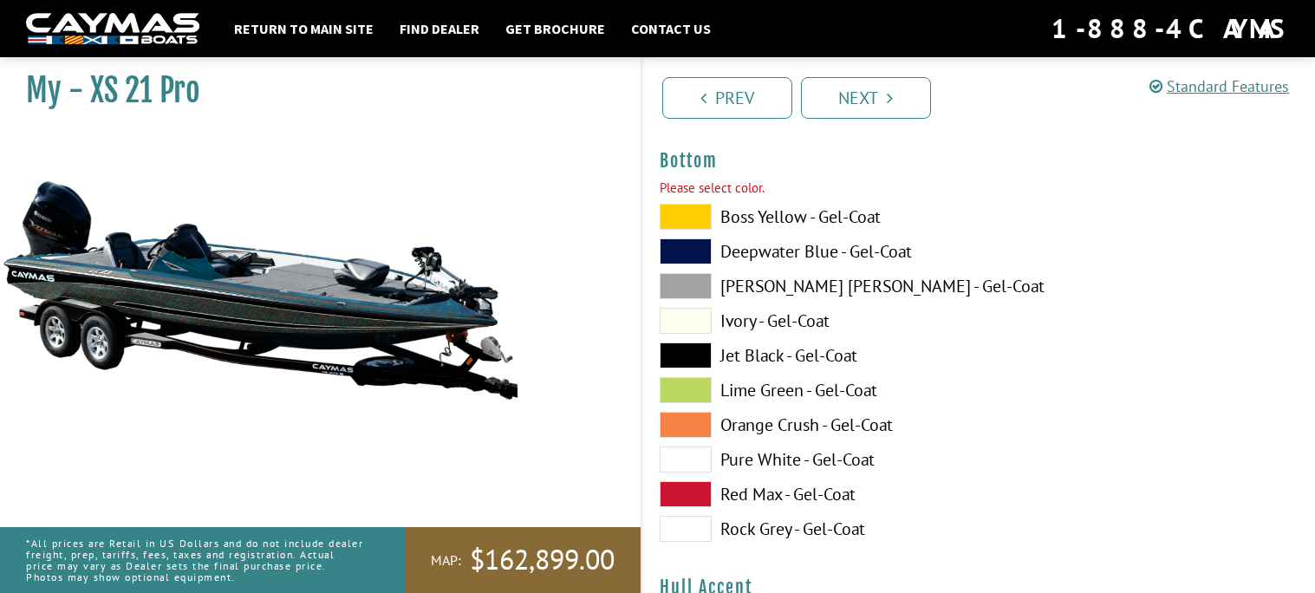
click at [814, 206] on label "Boss Yellow - Gel-Coat" at bounding box center [811, 217] width 302 height 26
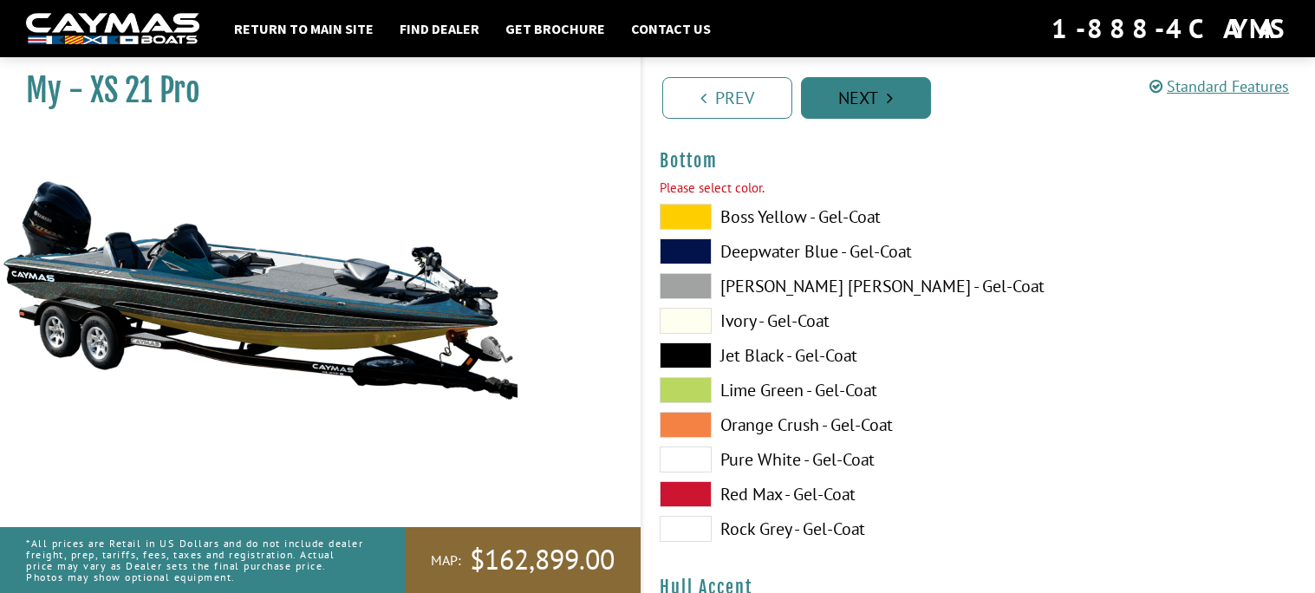
click at [845, 87] on link "Next" at bounding box center [866, 98] width 130 height 42
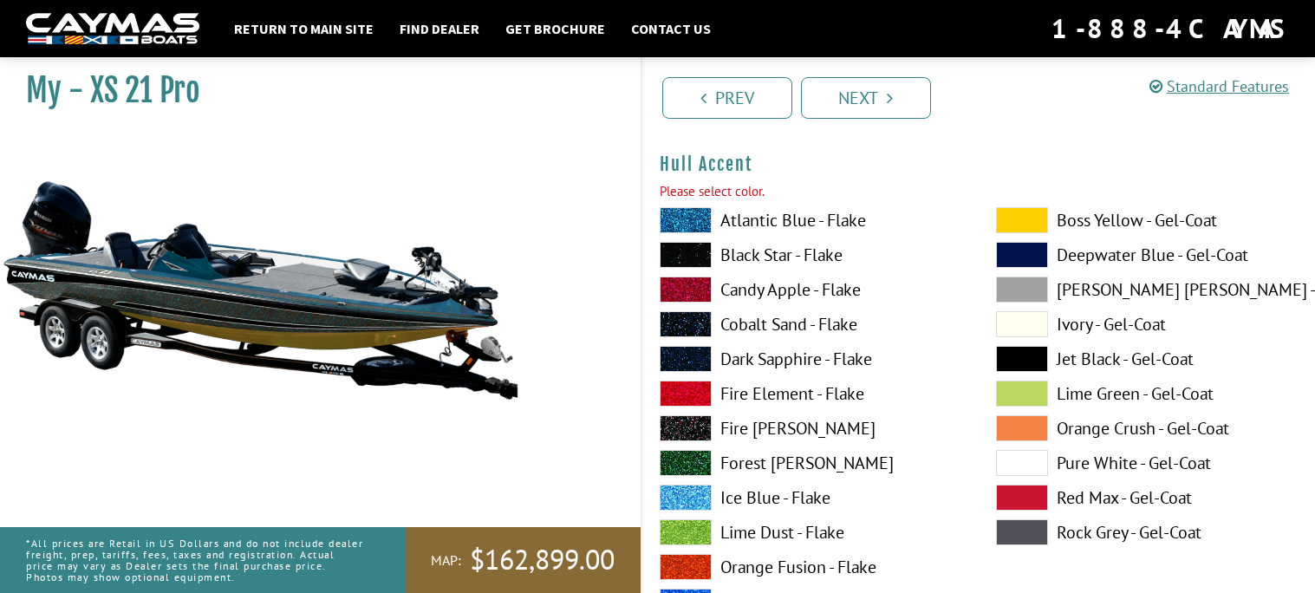
scroll to position [6359, 0]
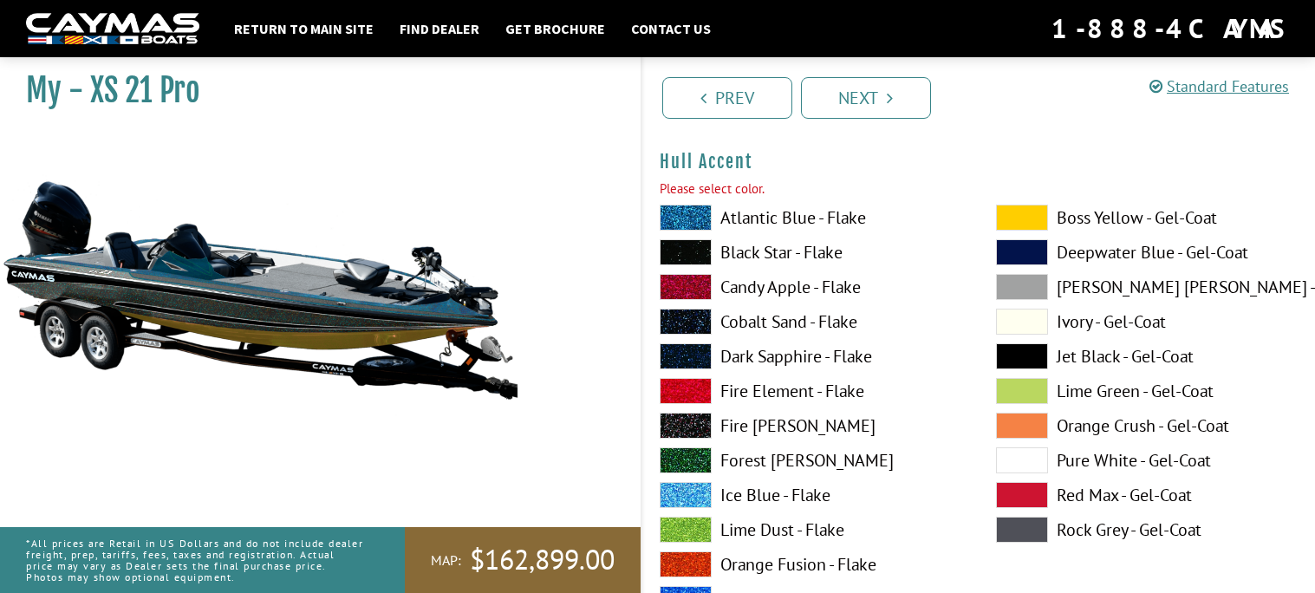
click at [817, 215] on label "Atlantic Blue - Flake" at bounding box center [811, 218] width 302 height 26
click at [840, 65] on div "Prev Next" at bounding box center [978, 96] width 675 height 79
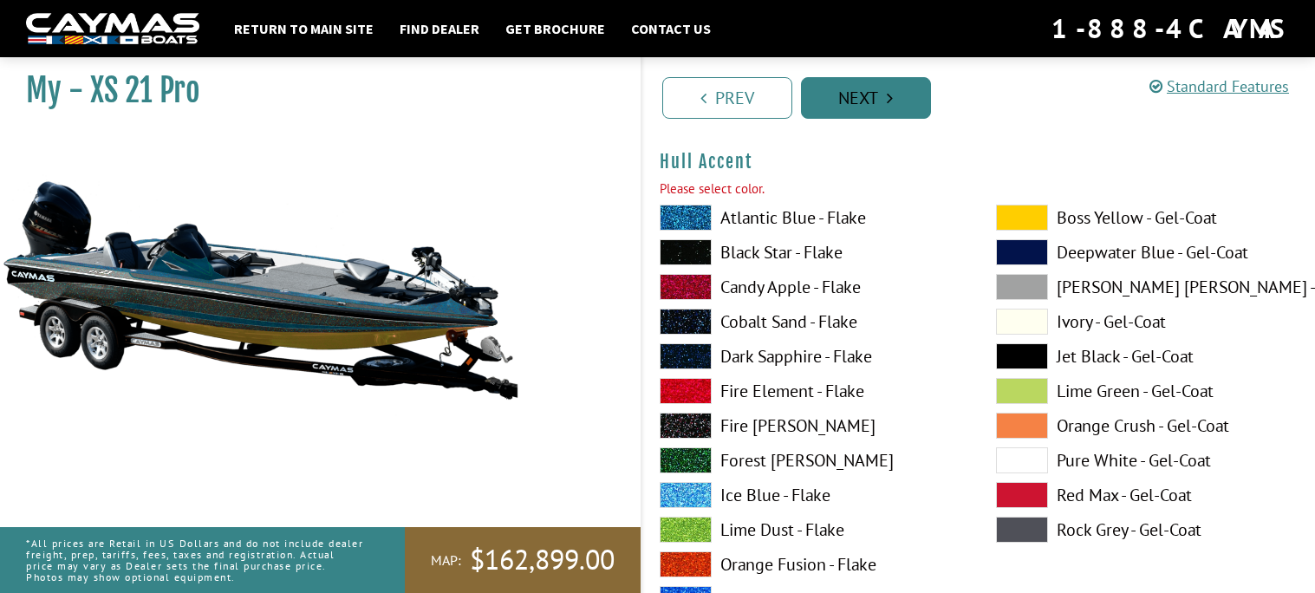
click at [841, 84] on link "Next" at bounding box center [866, 98] width 130 height 42
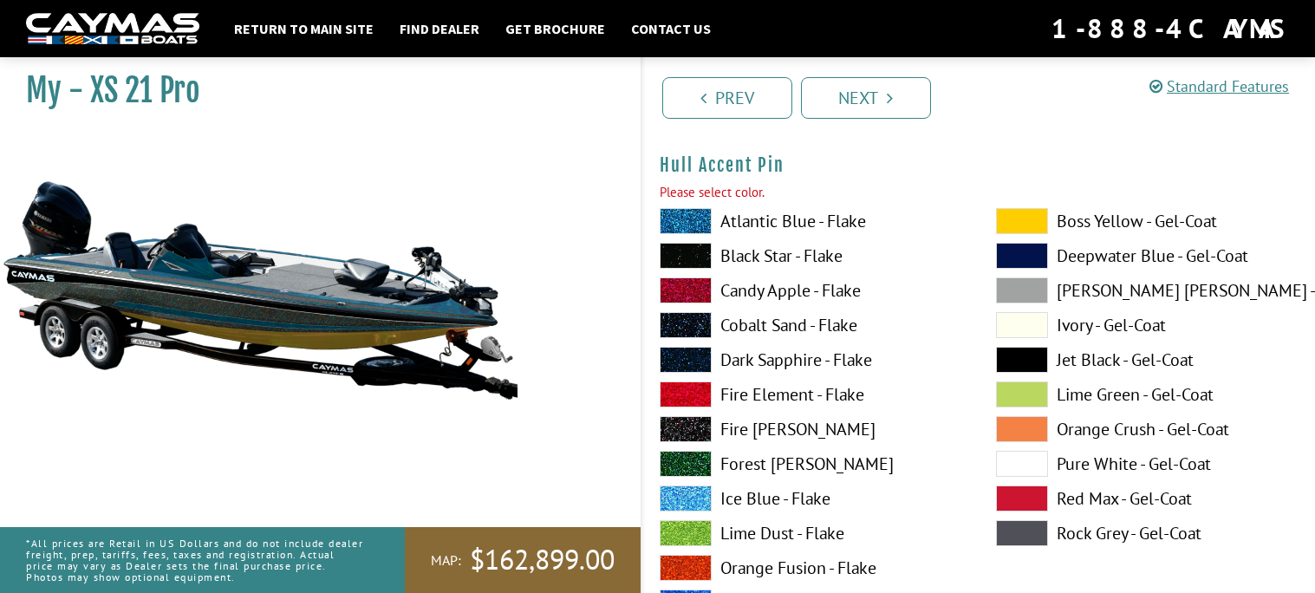
scroll to position [7072, 0]
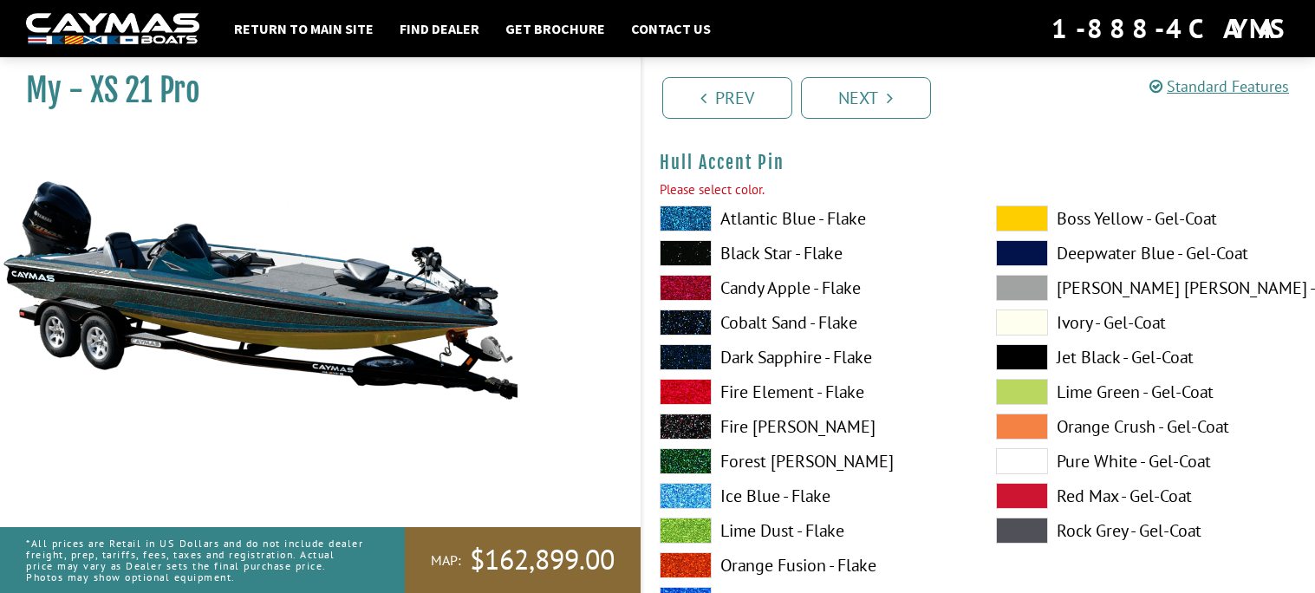
click at [810, 211] on label "Atlantic Blue - Flake" at bounding box center [811, 218] width 302 height 26
click at [845, 78] on link "Next" at bounding box center [866, 98] width 130 height 42
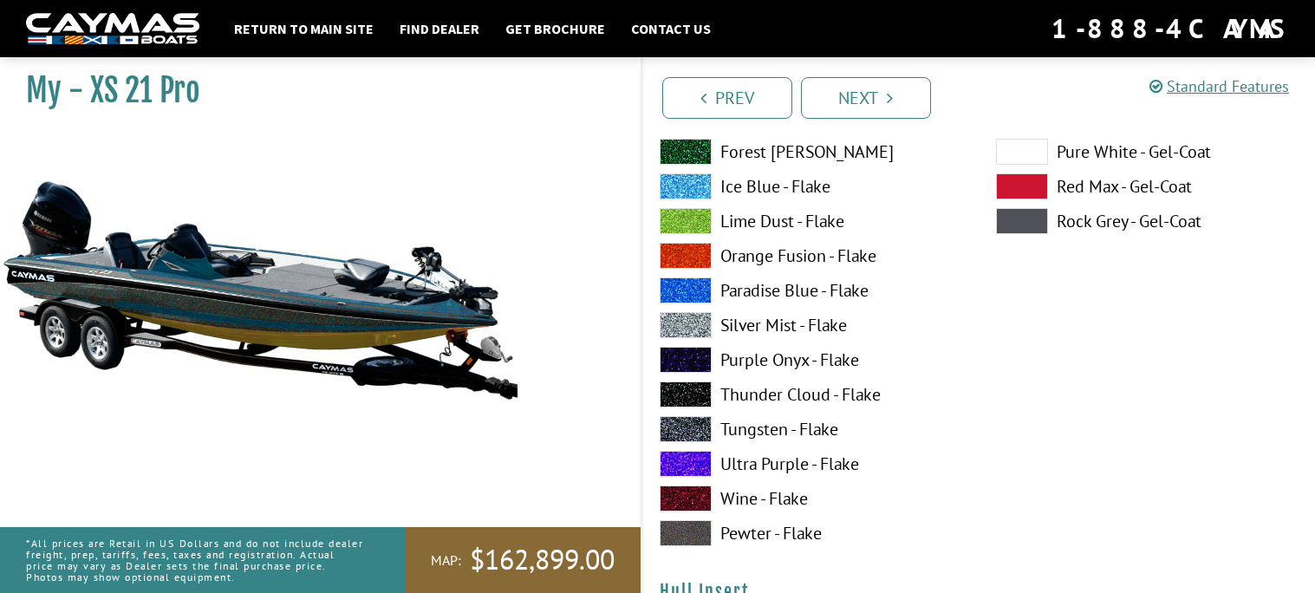
scroll to position [7785, 0]
